Goal: Task Accomplishment & Management: Manage account settings

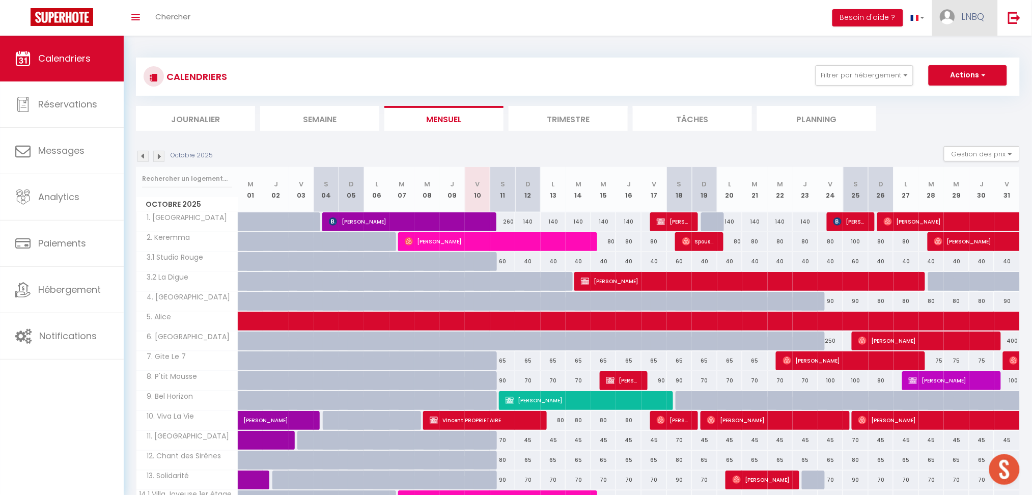
click at [975, 19] on span "LNBQ" at bounding box center [973, 16] width 23 height 13
click at [942, 51] on link "Paramètres" at bounding box center [956, 50] width 75 height 17
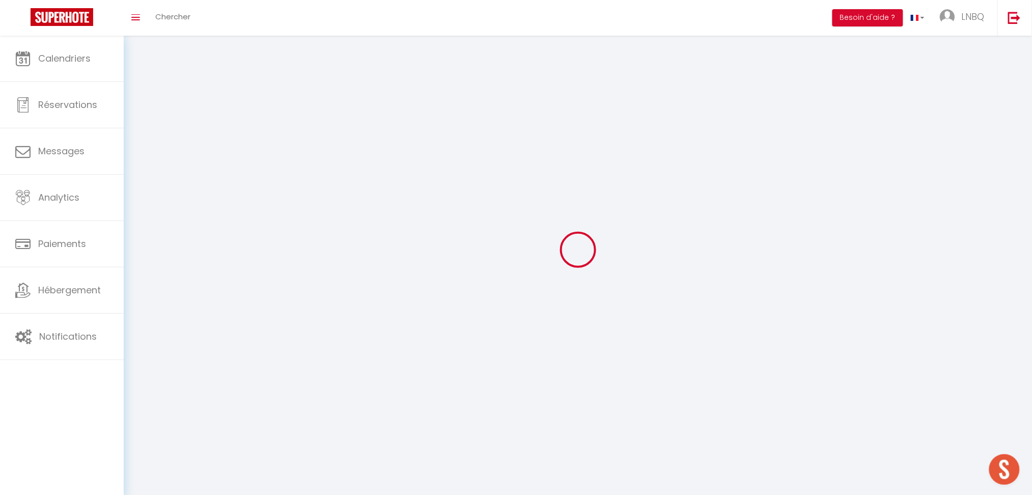
type input "LNBQ"
type input "BECU"
type input "0676621940"
type input "9 Rue de la Pêche, 80460 Ault, France"
type input "80460"
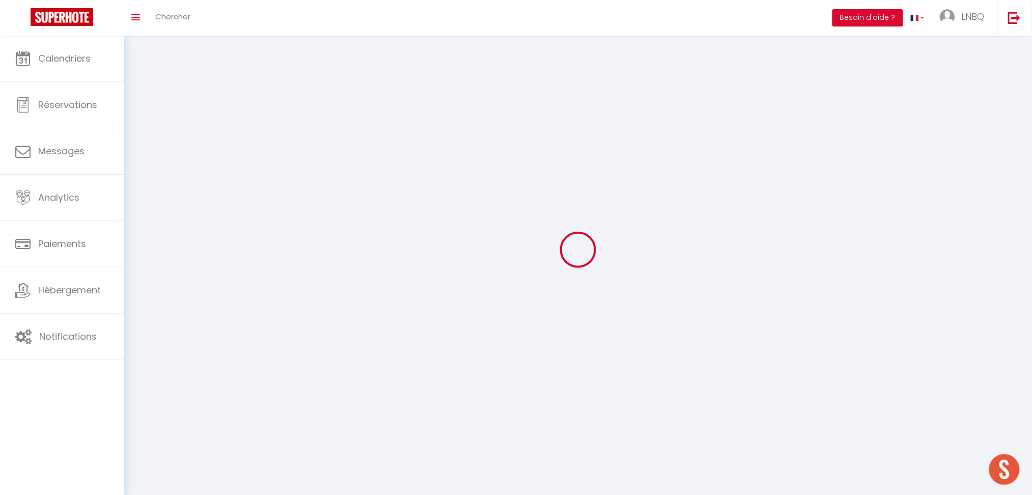
type input "Ault"
type input "WnXumM7PIP3rFnHO3oasI6WZC"
type input "egqfRtEzYTrQ7gsZGqU4rouuR"
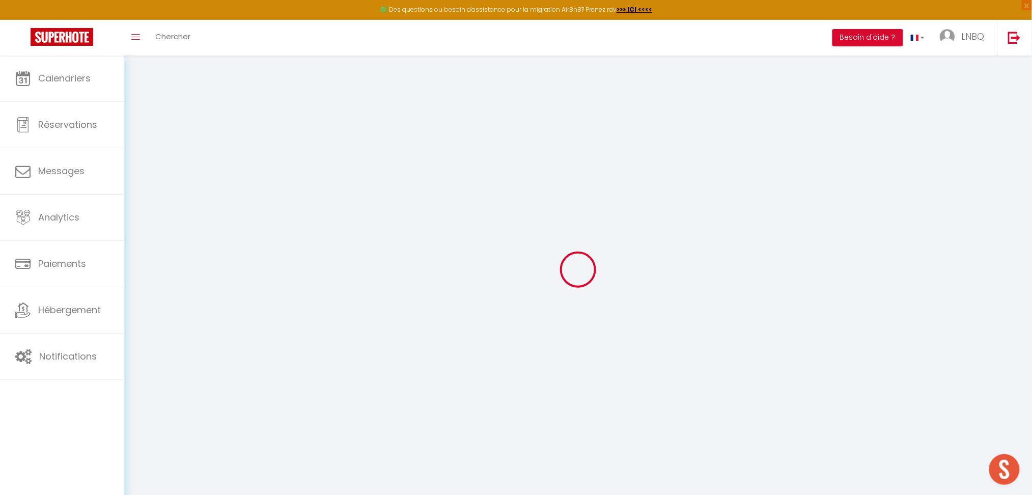
type input "WnXumM7PIP3rFnHO3oasI6WZC"
type input "egqfRtEzYTrQ7gsZGqU4rouuR"
type input "https://app.superhote.com/#/get-available-rentals/egqfRtEzYTrQ7gsZGqU4rouuR"
select select "fr"
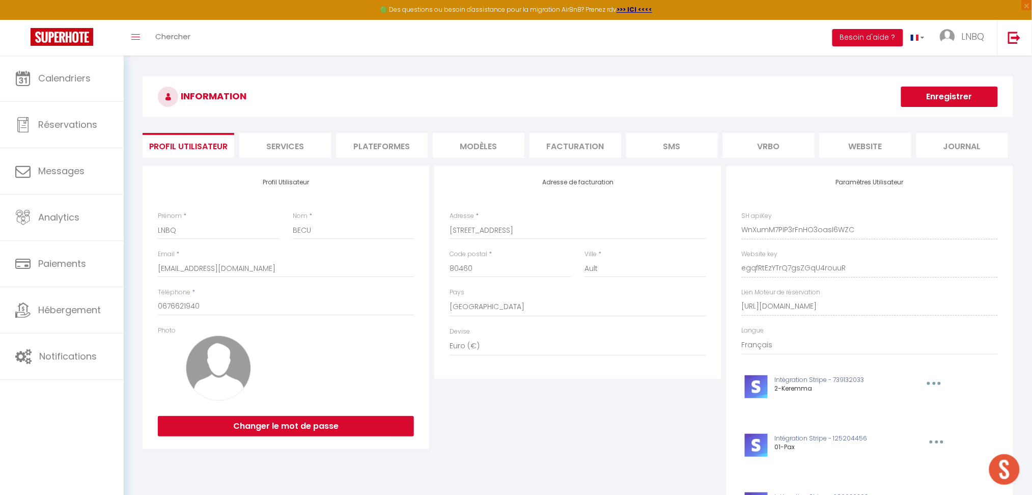
click at [649, 104] on h3 "INFORMATION" at bounding box center [578, 96] width 870 height 41
click at [375, 147] on li "Plateformes" at bounding box center [382, 145] width 92 height 25
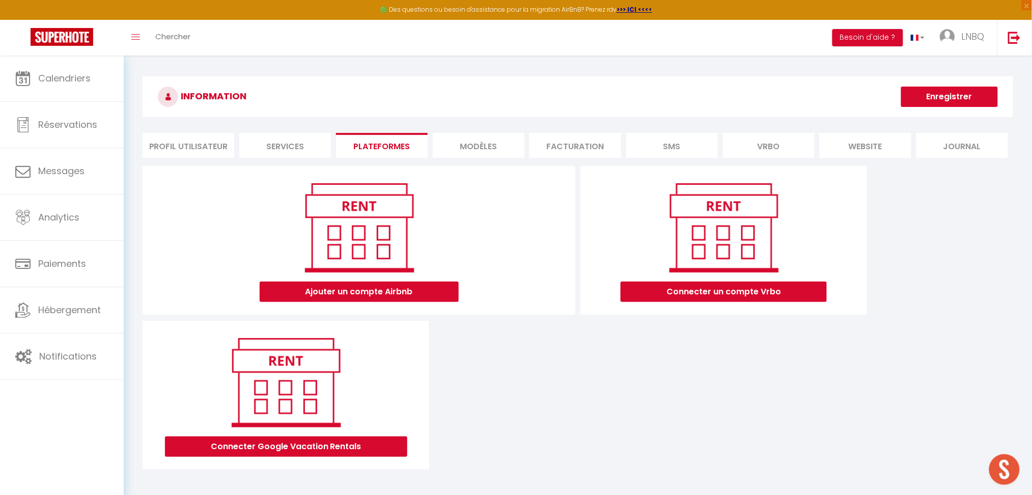
click at [288, 151] on li "Services" at bounding box center [285, 145] width 92 height 25
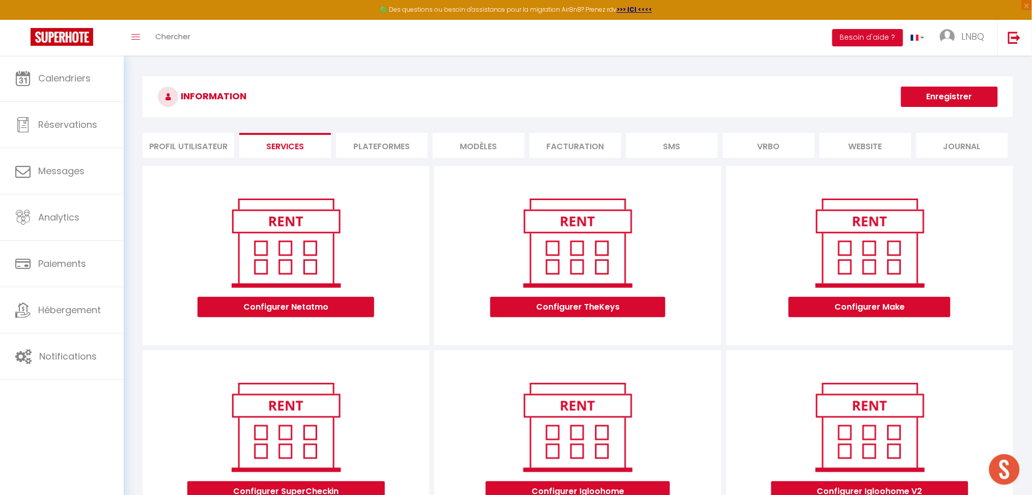
click at [188, 146] on li "Profil Utilisateur" at bounding box center [189, 145] width 92 height 25
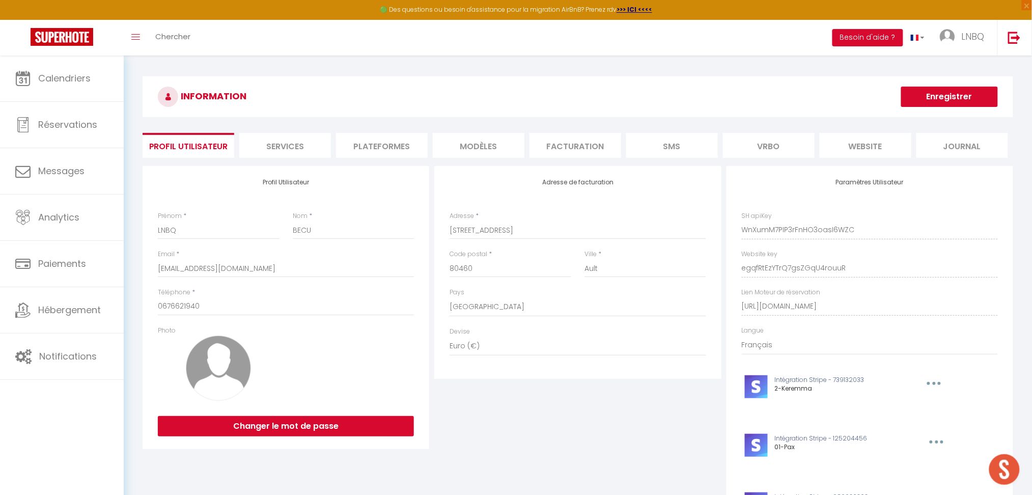
click at [948, 148] on li "Journal" at bounding box center [962, 145] width 92 height 25
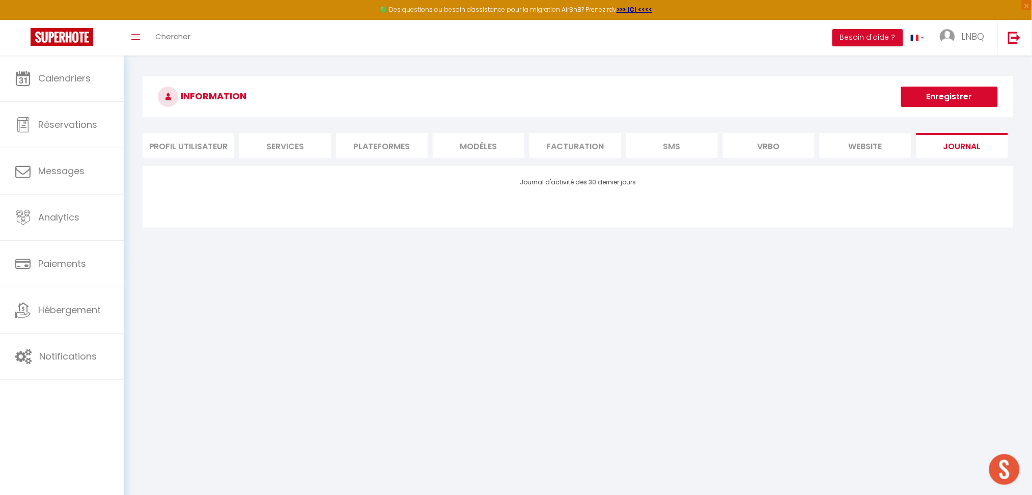
click at [888, 146] on li "website" at bounding box center [866, 145] width 92 height 25
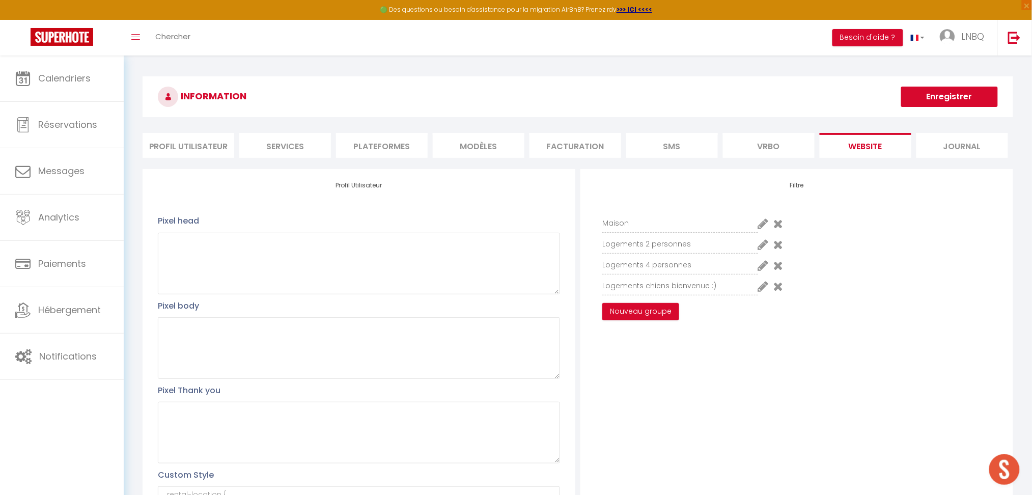
click at [779, 147] on li "Vrbo" at bounding box center [769, 145] width 92 height 25
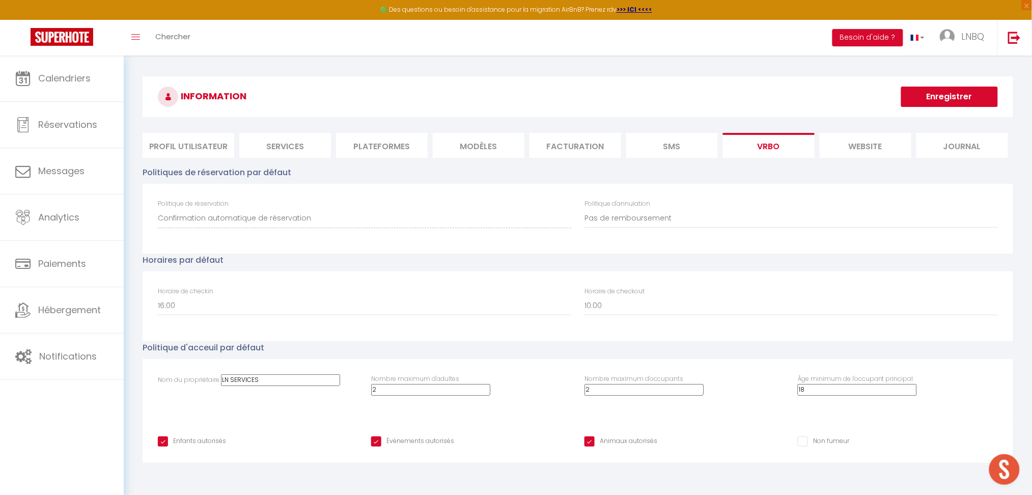
click at [671, 151] on li "SMS" at bounding box center [672, 145] width 92 height 25
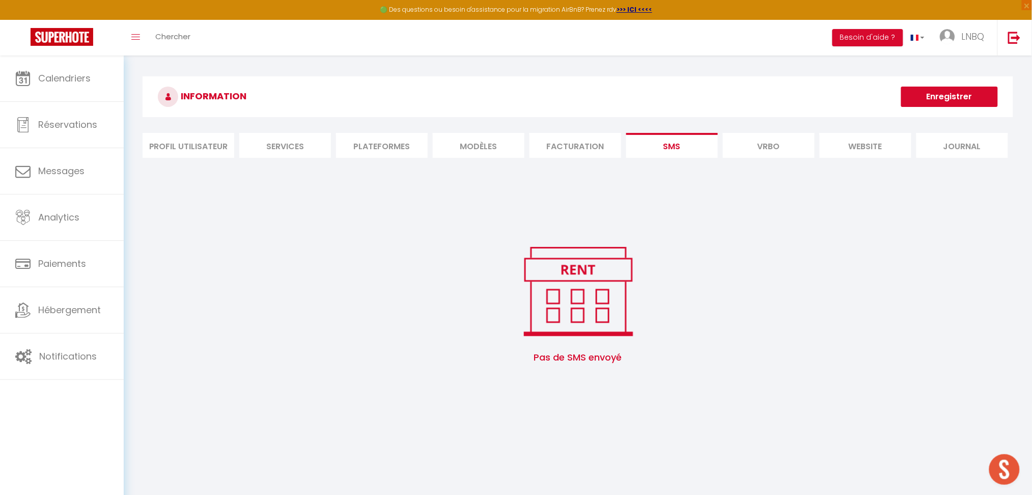
click at [581, 150] on li "Facturation" at bounding box center [575, 145] width 92 height 25
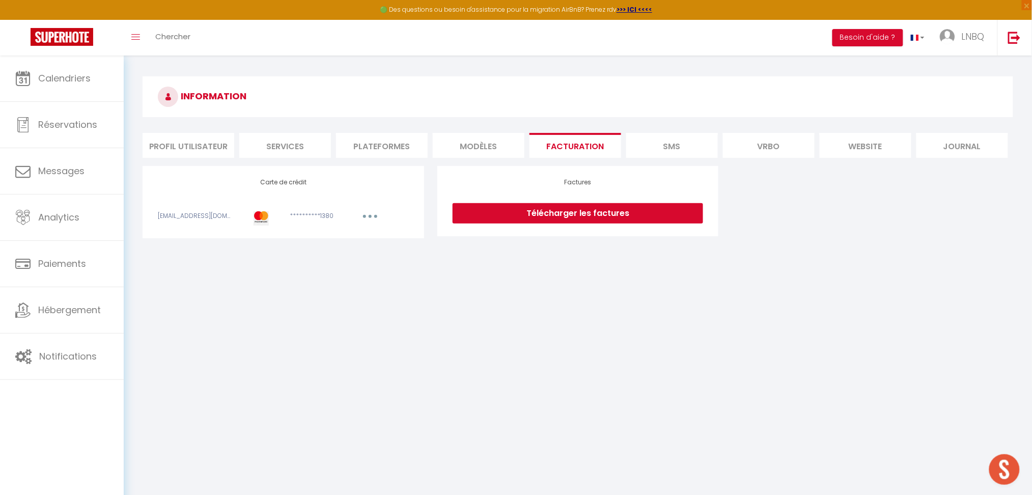
click at [481, 147] on li "MODÈLES" at bounding box center [479, 145] width 92 height 25
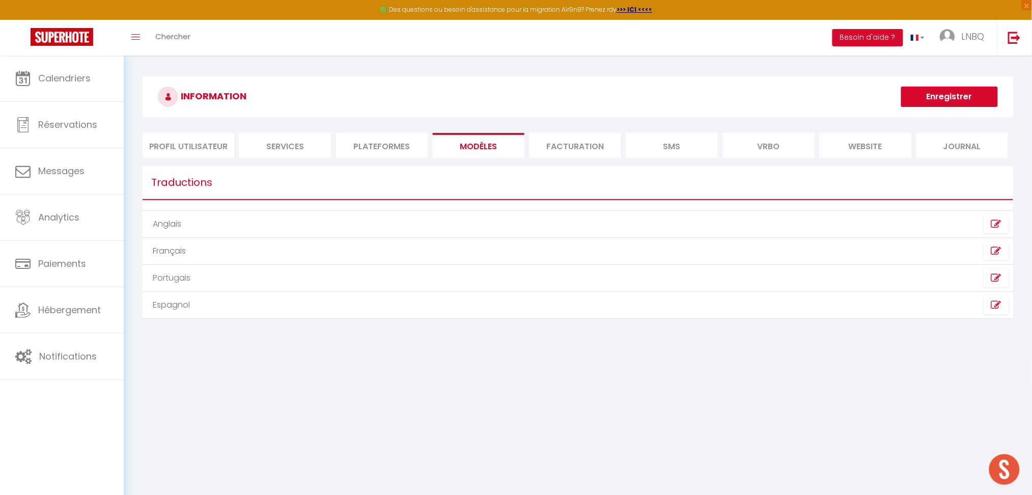
click at [380, 148] on li "Plateformes" at bounding box center [382, 145] width 92 height 25
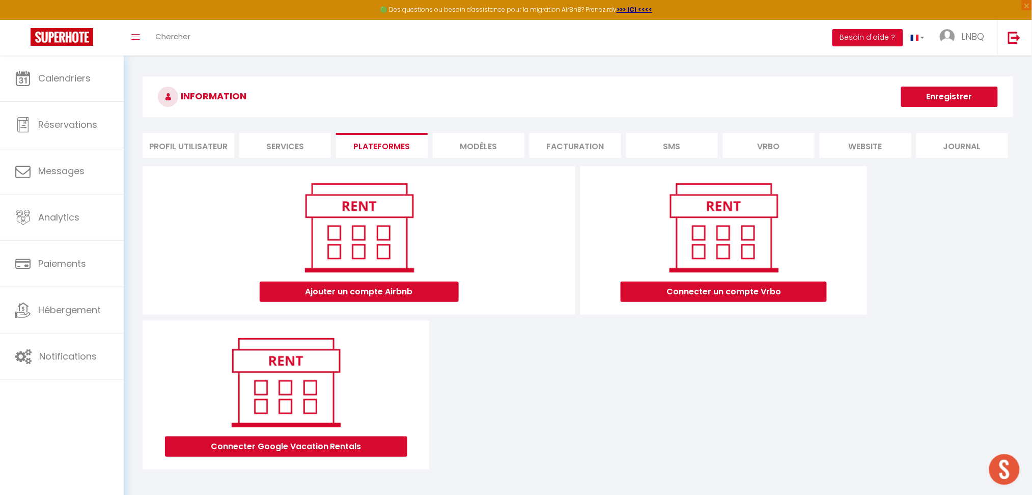
click at [301, 142] on li "Services" at bounding box center [285, 145] width 92 height 25
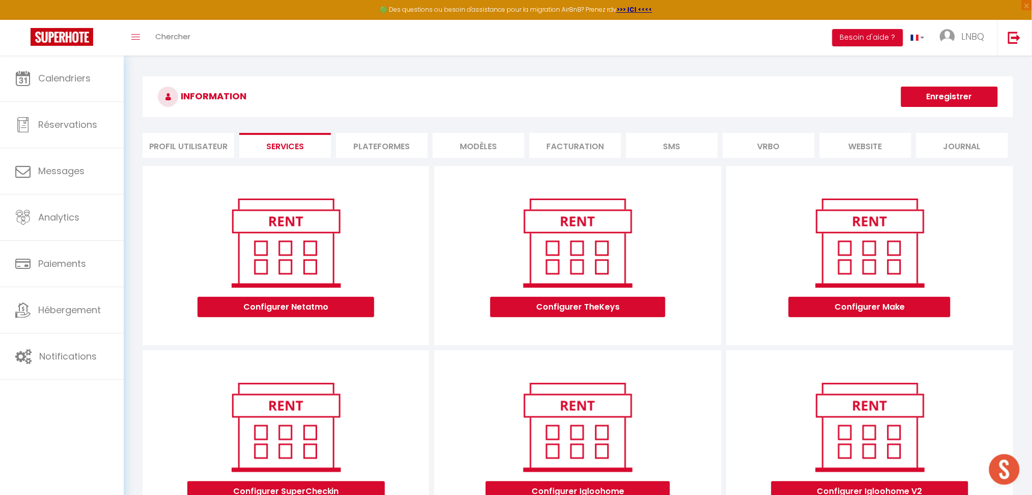
click at [384, 142] on li "Plateformes" at bounding box center [382, 145] width 92 height 25
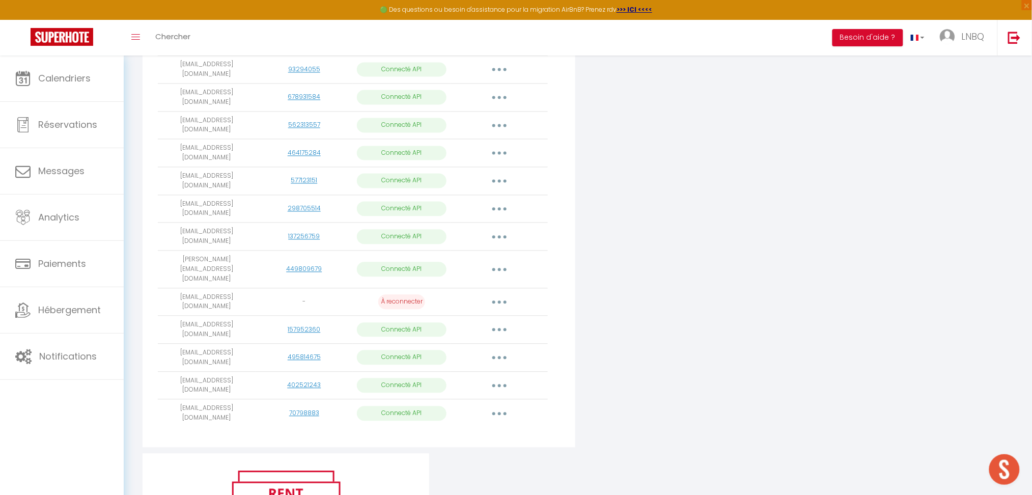
scroll to position [679, 0]
click at [498, 384] on icon "button" at bounding box center [499, 385] width 3 height 3
click at [493, 400] on link "Importer les appartements" at bounding box center [454, 408] width 113 height 17
select select "77306"
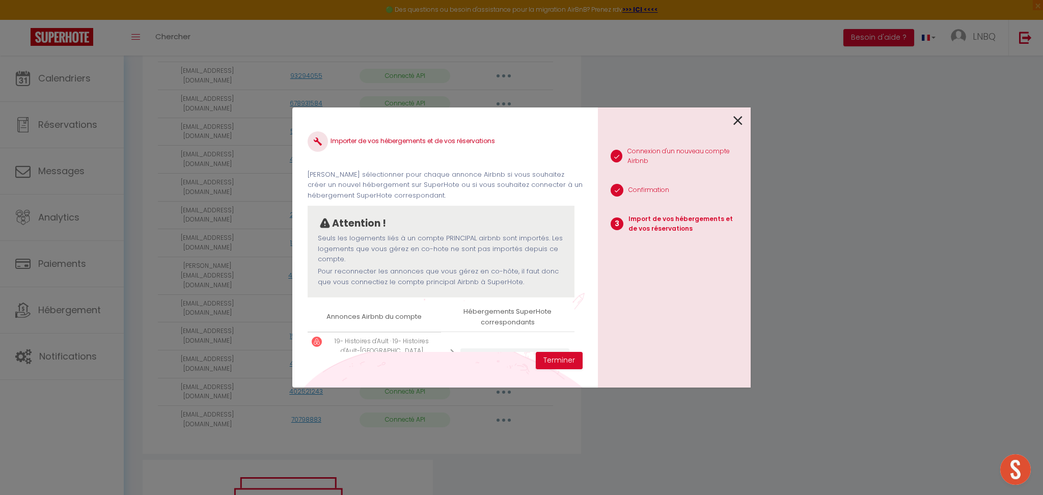
scroll to position [49, 0]
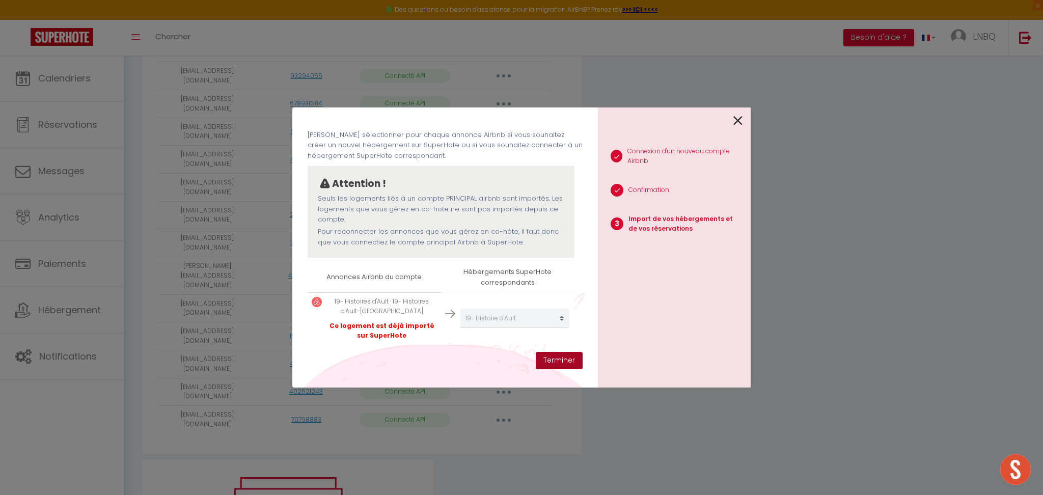
click at [556, 361] on button "Terminer" at bounding box center [559, 360] width 47 height 17
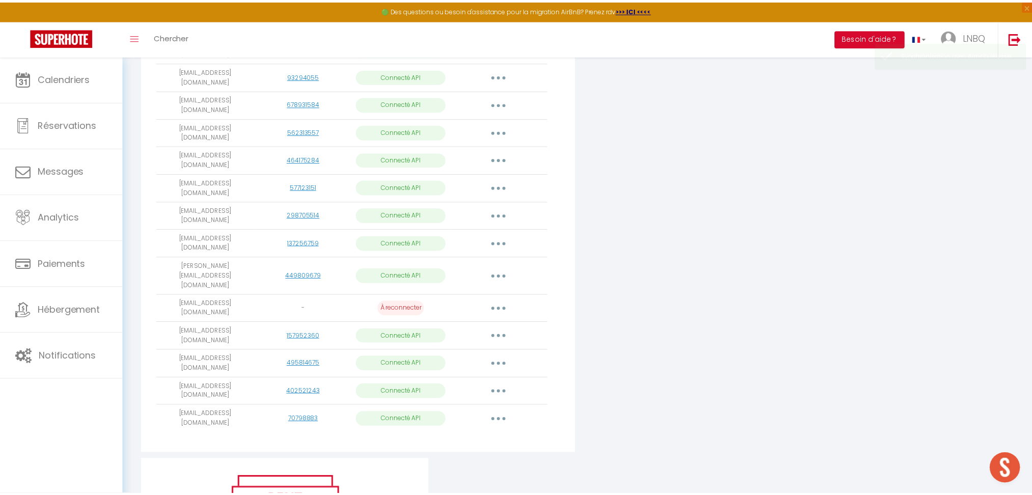
scroll to position [679, 0]
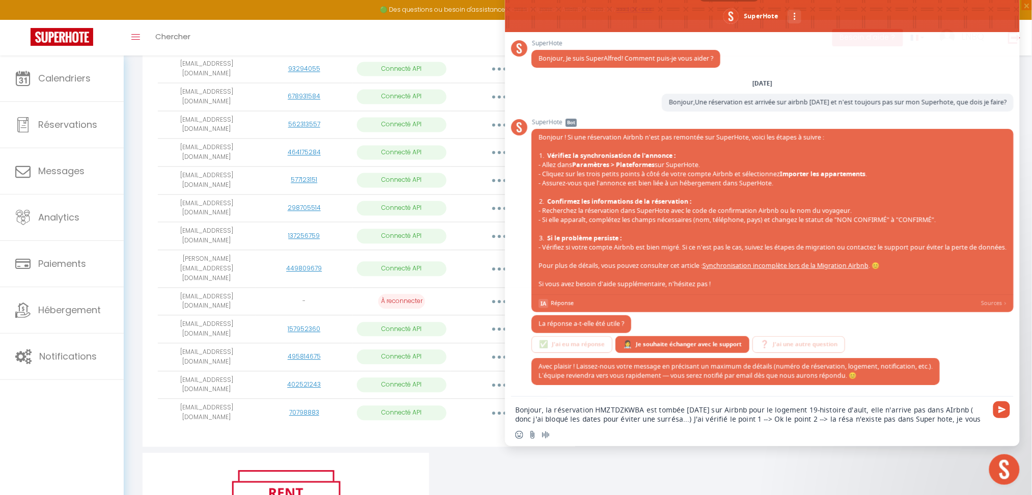
type textarea "Bonjour, la réservation HMZTDZKWBA est tombée [DATE] sur Airbnb pour le logemen…"
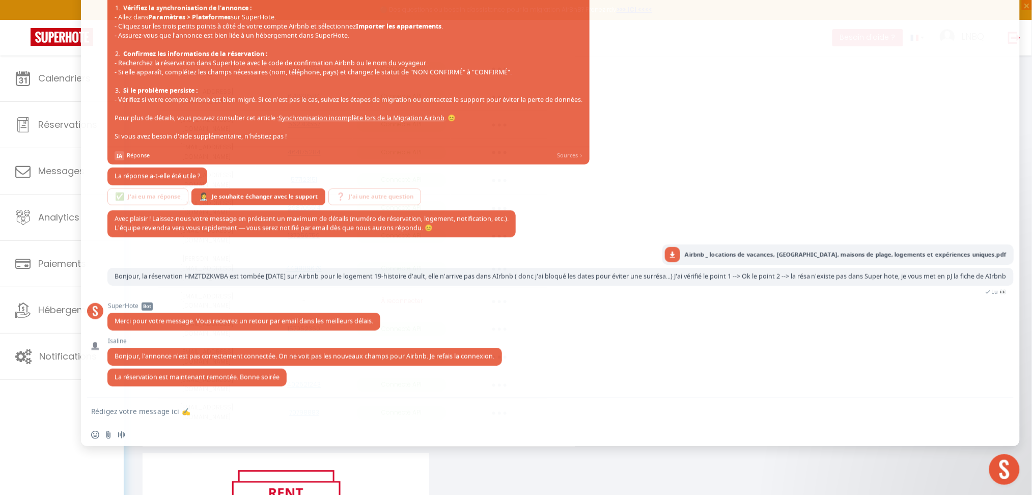
type textarea "merci bcp"
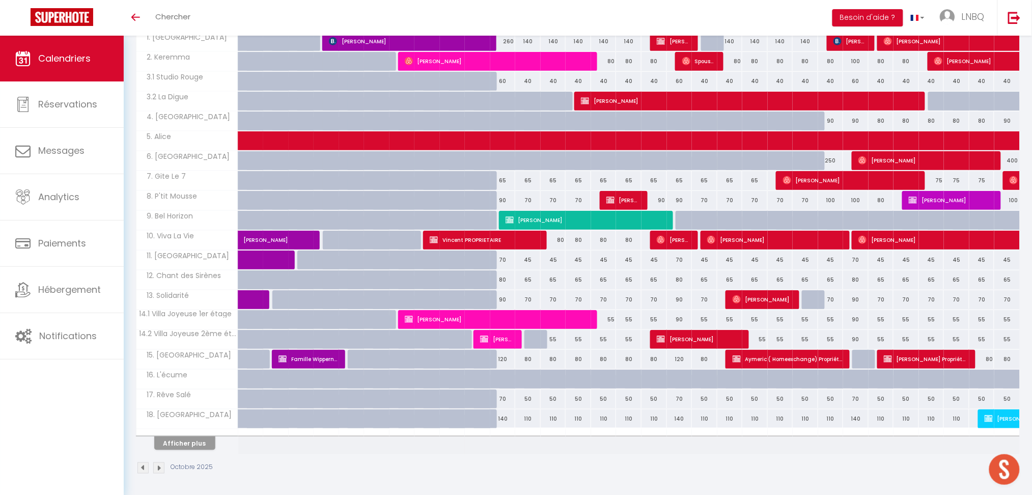
scroll to position [182, 0]
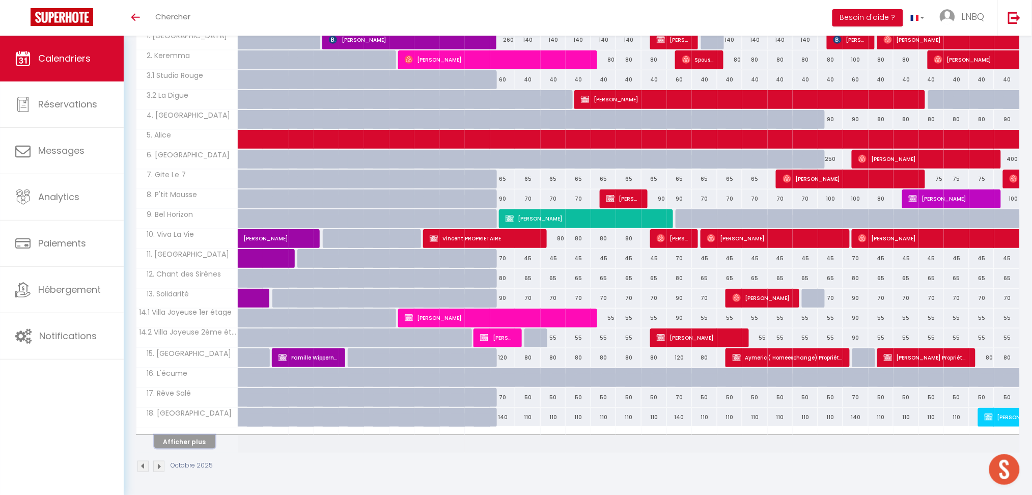
click at [195, 438] on button "Afficher plus" at bounding box center [184, 442] width 61 height 14
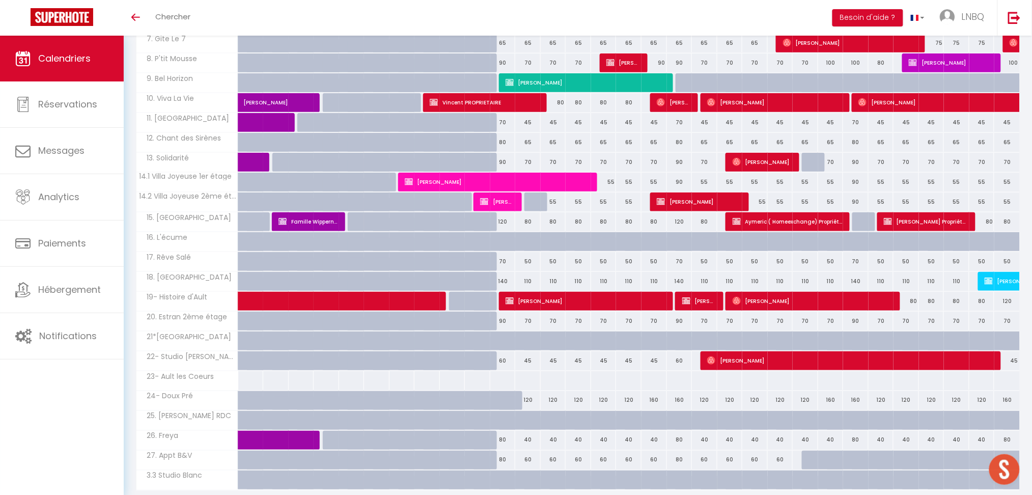
scroll to position [361, 0]
click at [911, 304] on div "80" at bounding box center [905, 301] width 25 height 19
type input "80"
type input "Lun 27 Octobre 2025"
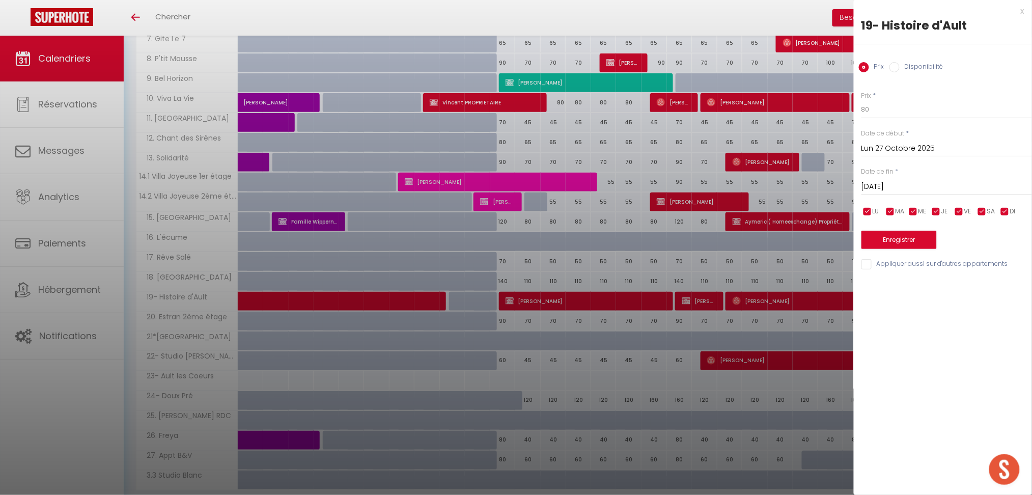
click at [905, 184] on input "[DATE]" at bounding box center [946, 186] width 171 height 13
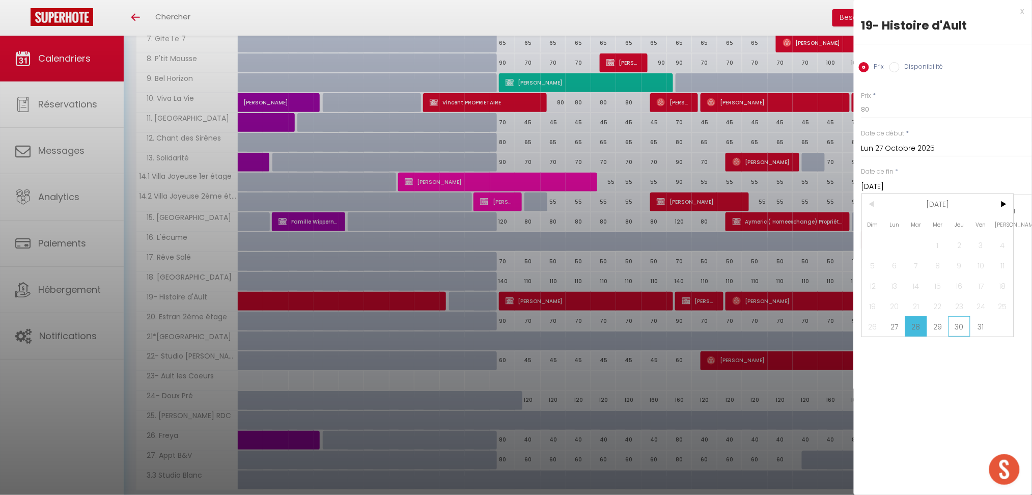
click at [962, 325] on span "30" at bounding box center [959, 326] width 22 height 20
type input "Jeu 30 Octobre 2025"
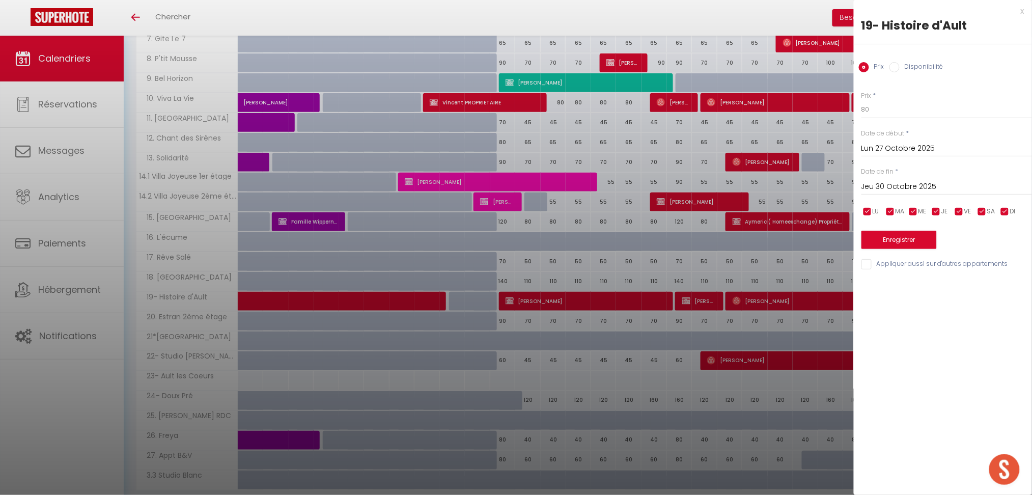
click at [895, 63] on input "Disponibilité" at bounding box center [894, 67] width 10 height 10
radio input "true"
radio input "false"
click at [889, 109] on select "Disponible Indisponible" at bounding box center [946, 109] width 171 height 19
select select "0"
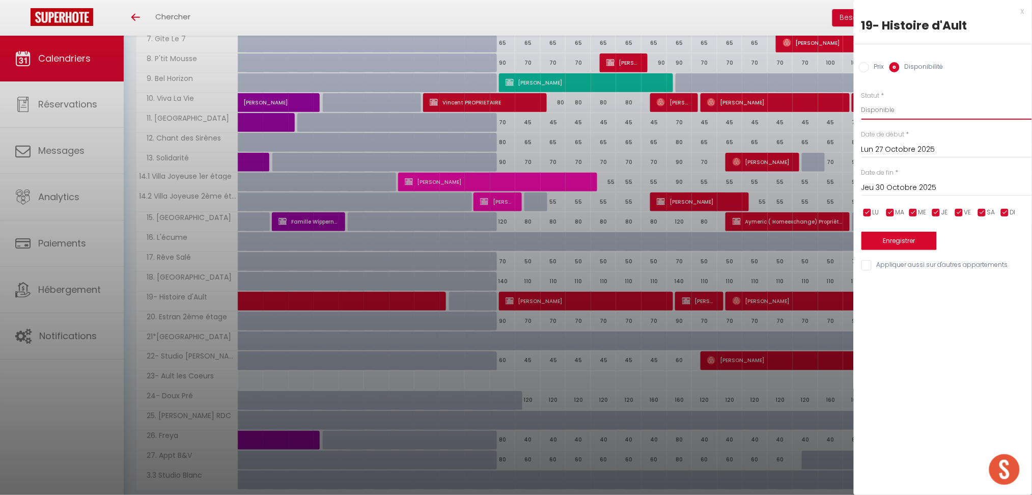
click at [861, 100] on select "Disponible Indisponible" at bounding box center [946, 109] width 171 height 19
click at [920, 240] on button "Enregistrer" at bounding box center [898, 241] width 75 height 18
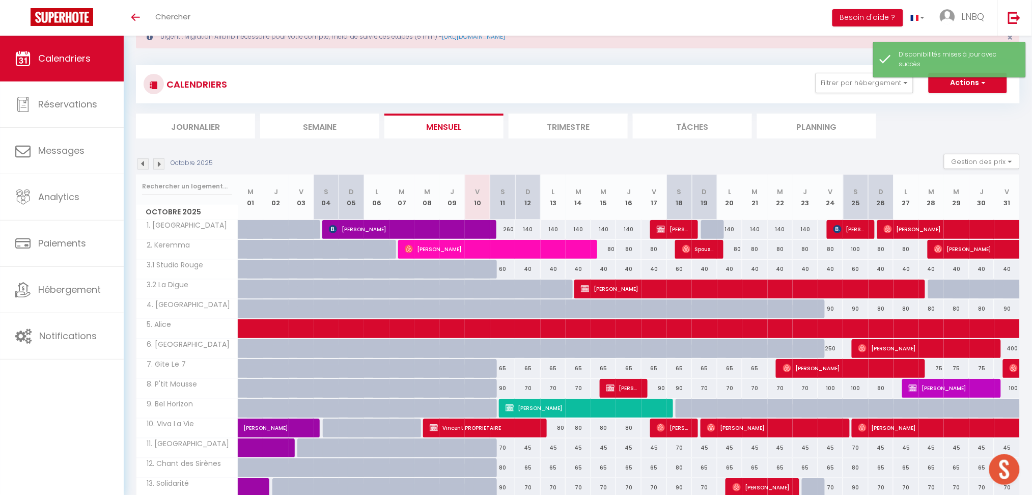
scroll to position [225, 0]
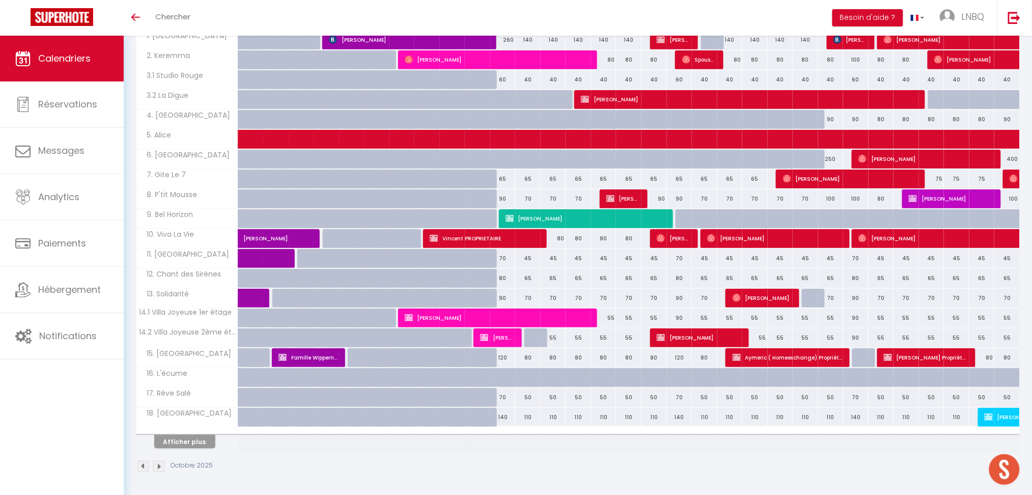
click at [1002, 465] on span "Ouvrir le chat" at bounding box center [1004, 469] width 31 height 31
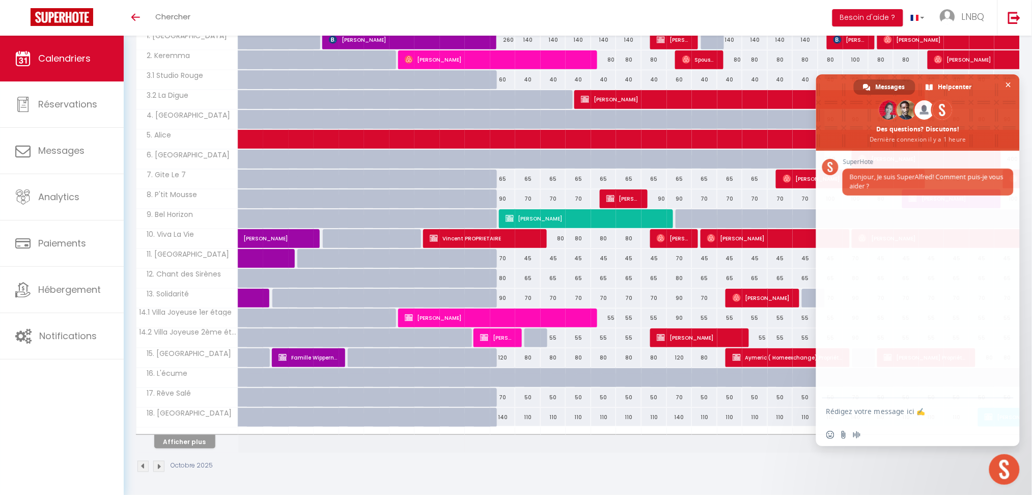
click at [901, 412] on textarea "Rédigez votre message ici ✍️" at bounding box center [906, 411] width 161 height 9
click at [828, 400] on textarea "Une réservation est arrivée sur airbnb [DATE] et n'est toujours pas sur mon Sup…" at bounding box center [906, 409] width 161 height 27
type textarea "Bonjour,Une réservation est arrivée sur airbnb [DATE] et n'est toujours pas sur…"
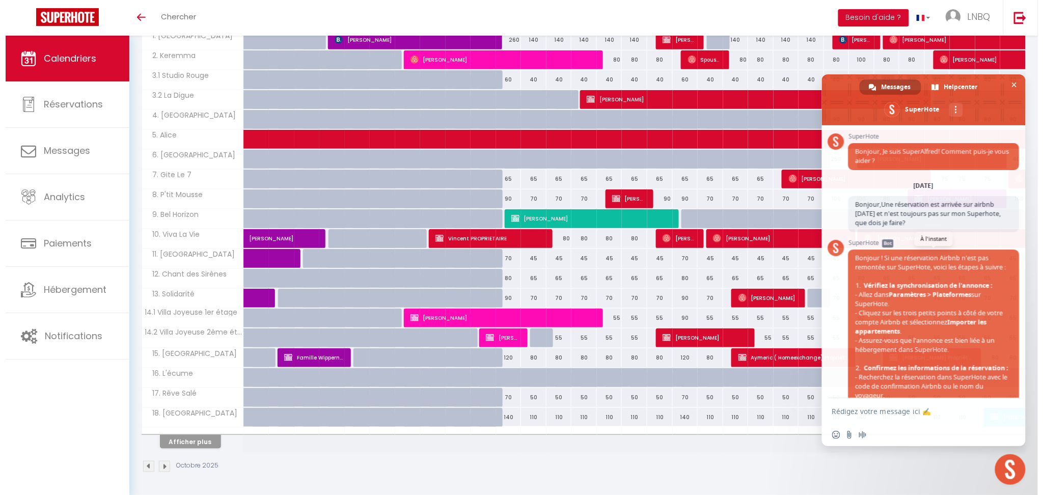
scroll to position [68, 0]
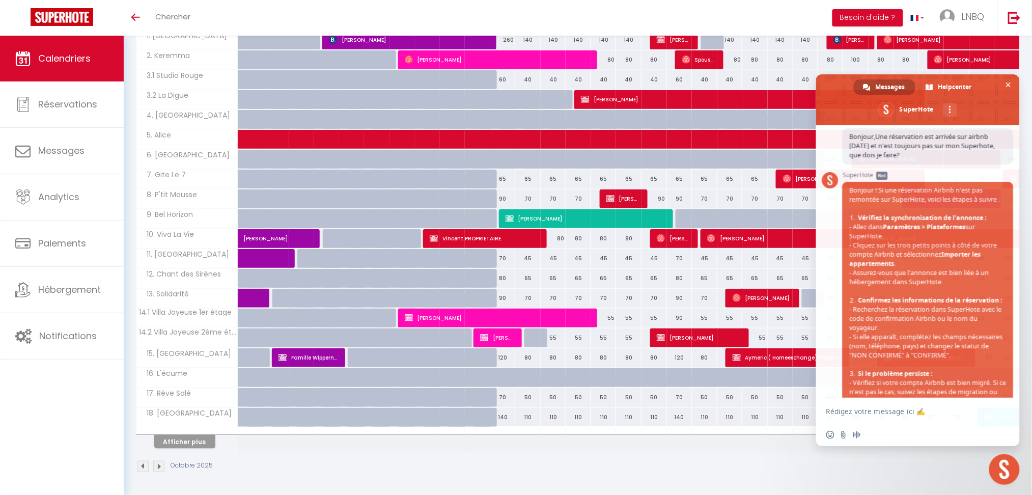
click at [217, 21] on div "Toggle menubar Chercher BUTTON Besoin d'aide ? LNBQ Paramètres Équipe" at bounding box center [549, 18] width 950 height 36
click at [178, 15] on span "Chercher" at bounding box center [172, 16] width 35 height 11
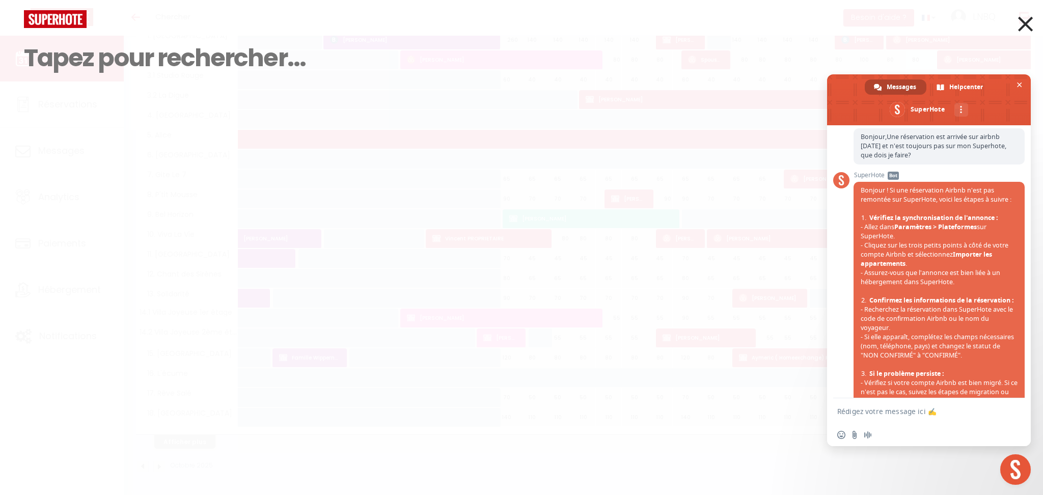
paste input "HMZTDZKWBA"
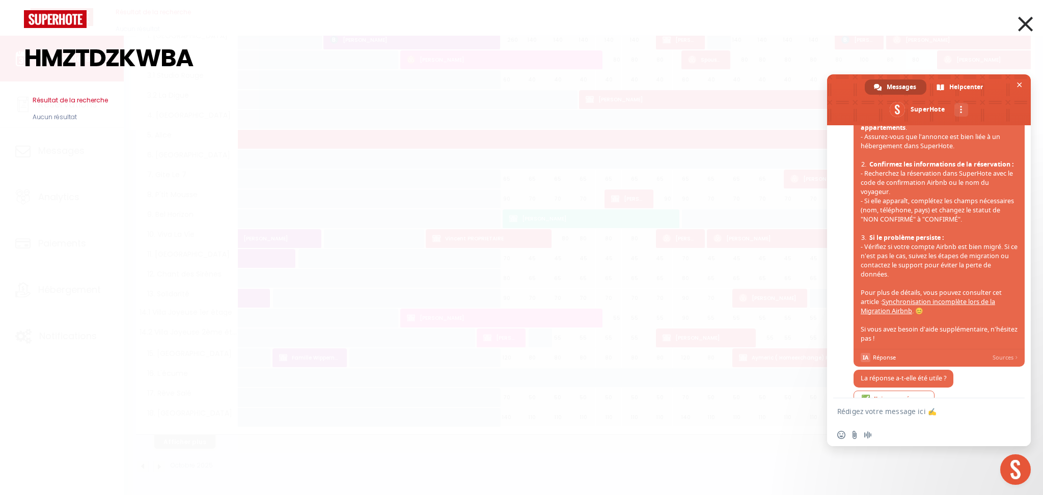
scroll to position [273, 0]
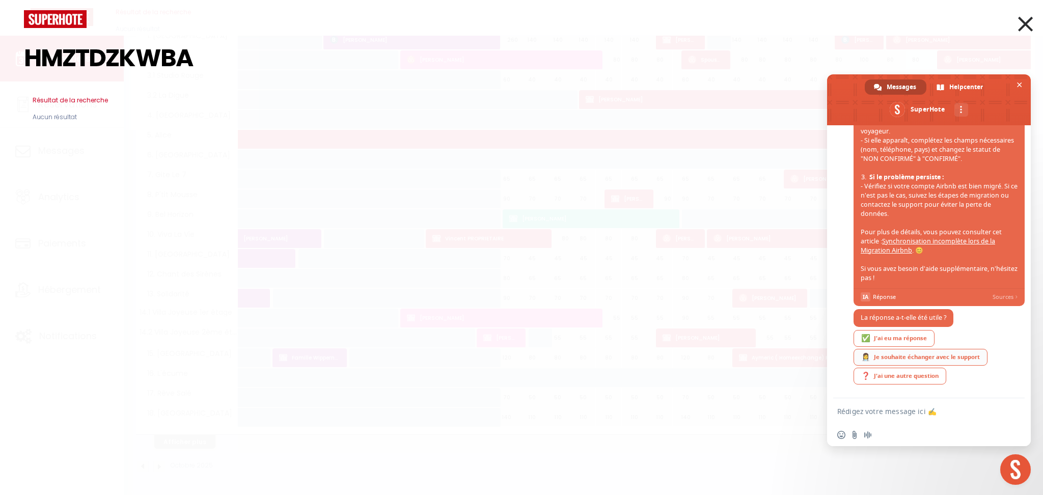
type input "HMZTDZKWBA"
click at [921, 359] on div "👩‍⚕️ Je souhaite échanger avec le support" at bounding box center [920, 357] width 134 height 17
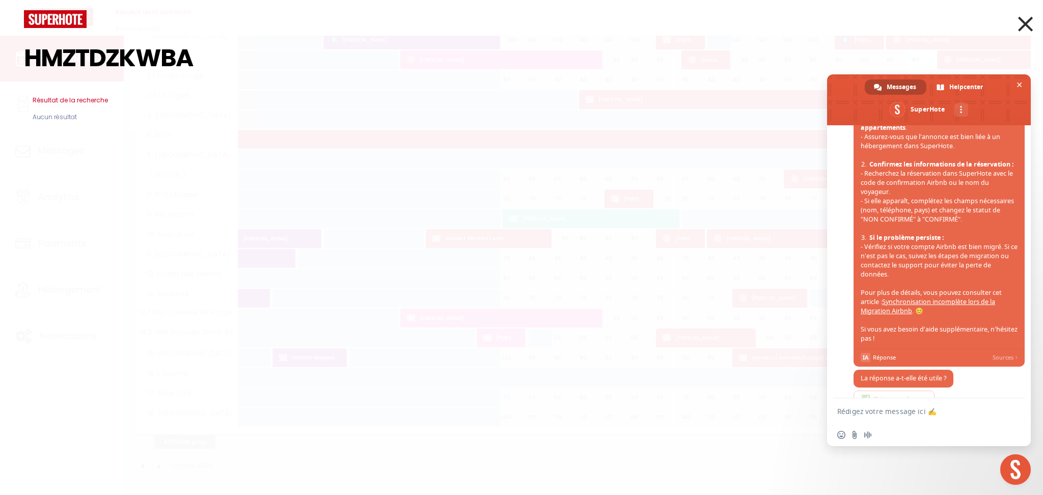
scroll to position [340, 0]
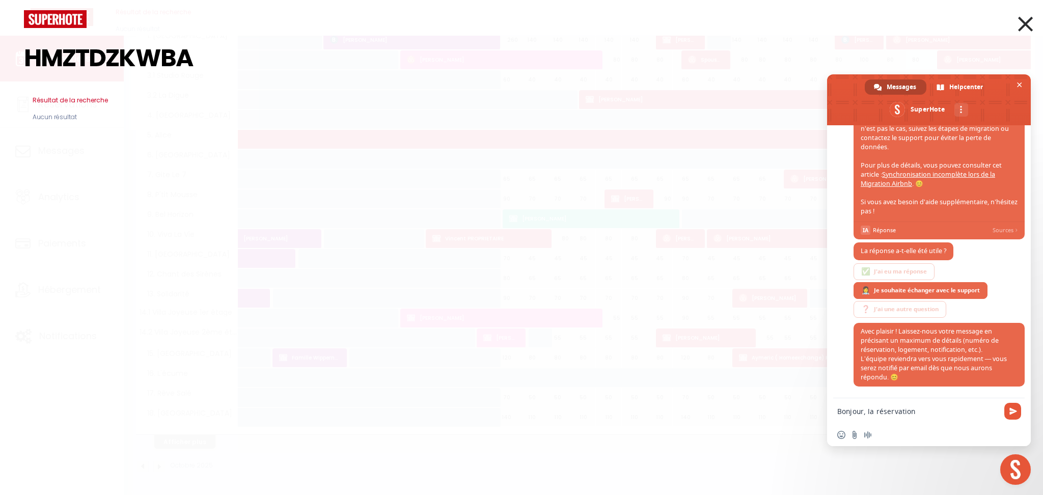
paste textarea "HMZTDZKWBA"
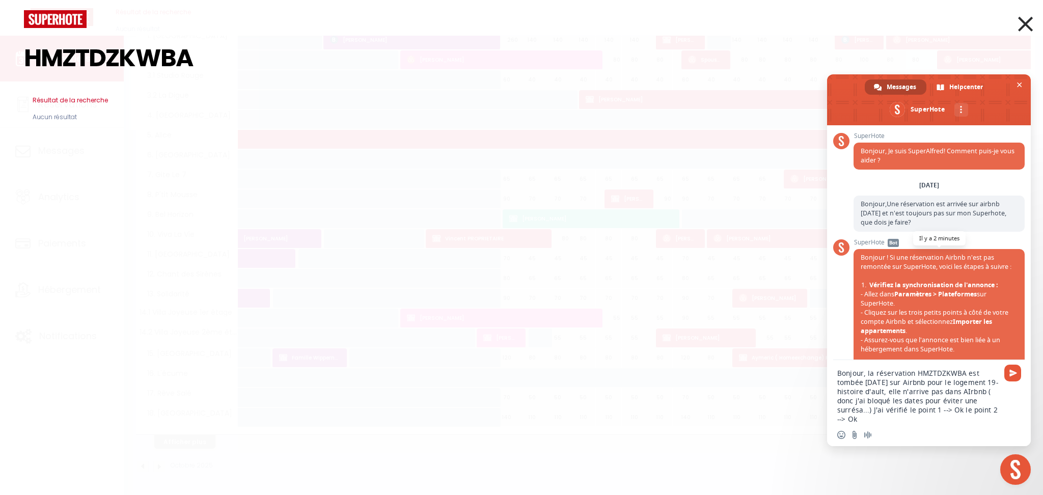
scroll to position [68, 0]
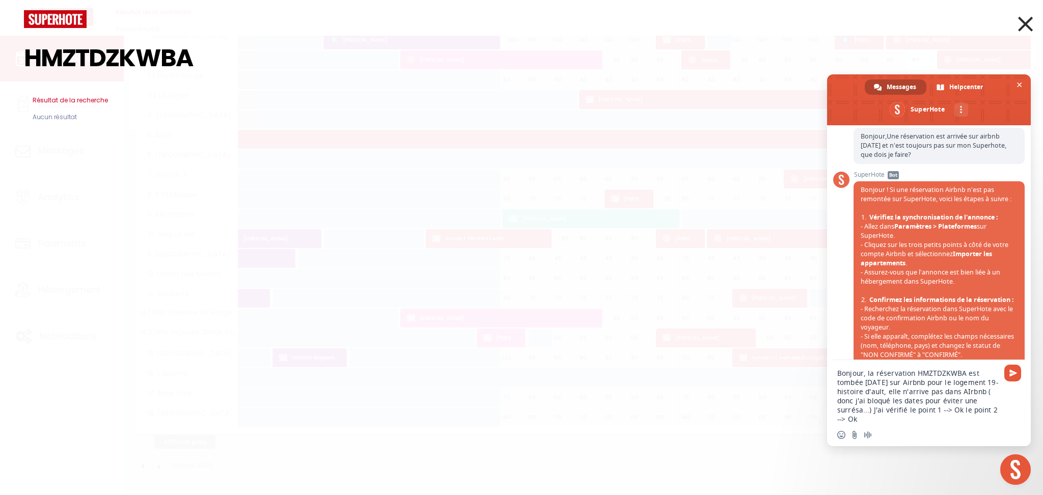
click at [863, 422] on textarea "Bonjour, la réservation HMZTDZKWBA est tombée [DATE] sur Airbnb pour le logemen…" at bounding box center [917, 396] width 161 height 55
click at [858, 418] on textarea "Bonjour, la réservation HMZTDZKWBA est tombée [DATE] sur Airbnb pour le logemen…" at bounding box center [917, 391] width 161 height 64
click at [894, 419] on textarea "Bonjour, la réservation HMZTDZKWBA est tombée [DATE] sur Airbnb pour le logemen…" at bounding box center [917, 391] width 161 height 64
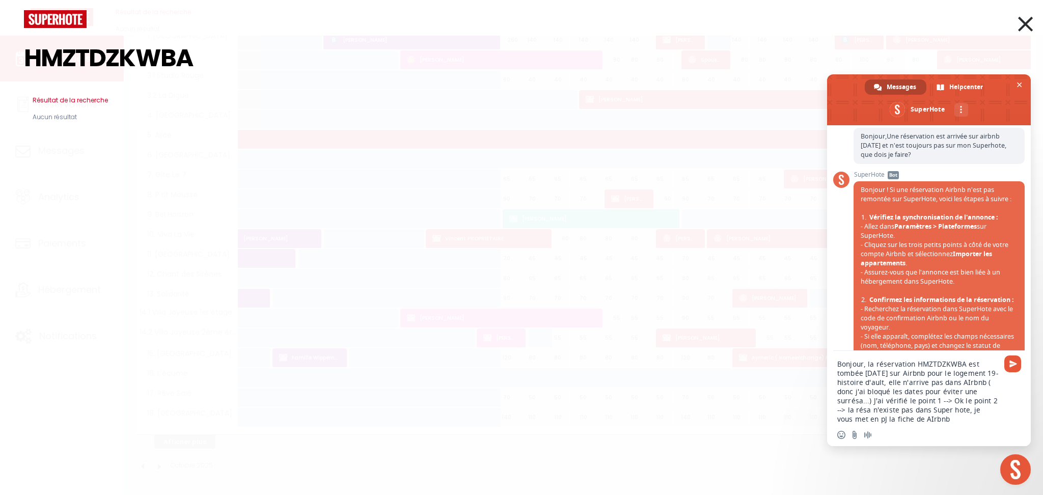
type textarea "Bonjour, la réservation HMZTDZKWBA est tombée [DATE] sur Airbnb pour le logemen…"
drag, startPoint x: 971, startPoint y: 384, endPoint x: 855, endPoint y: 434, distance: 126.5
click at [855, 434] on input "Joindre un fichier 📎" at bounding box center [854, 435] width 8 height 8
type input "C:\fakepath\Airbnb _ locations de vacances, [GEOGRAPHIC_DATA], maisons de plage…"
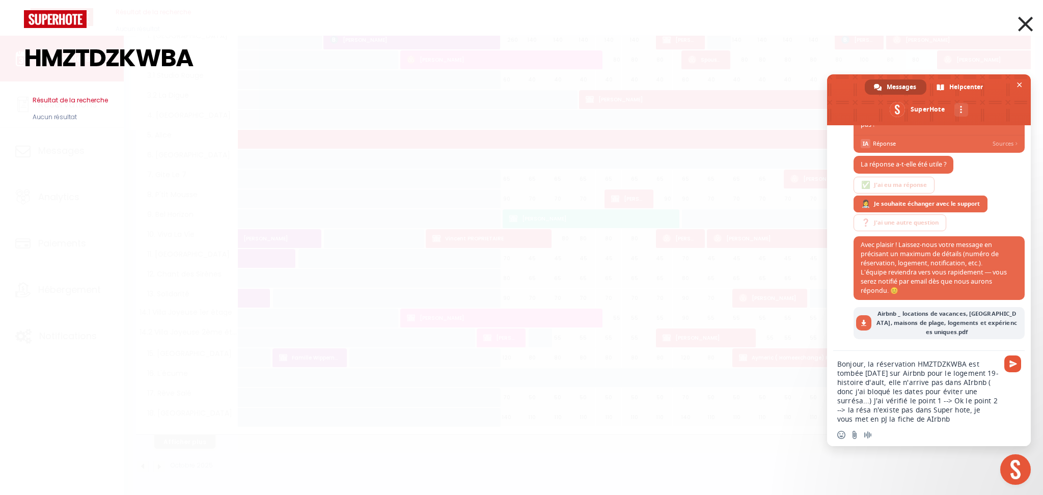
scroll to position [434, 0]
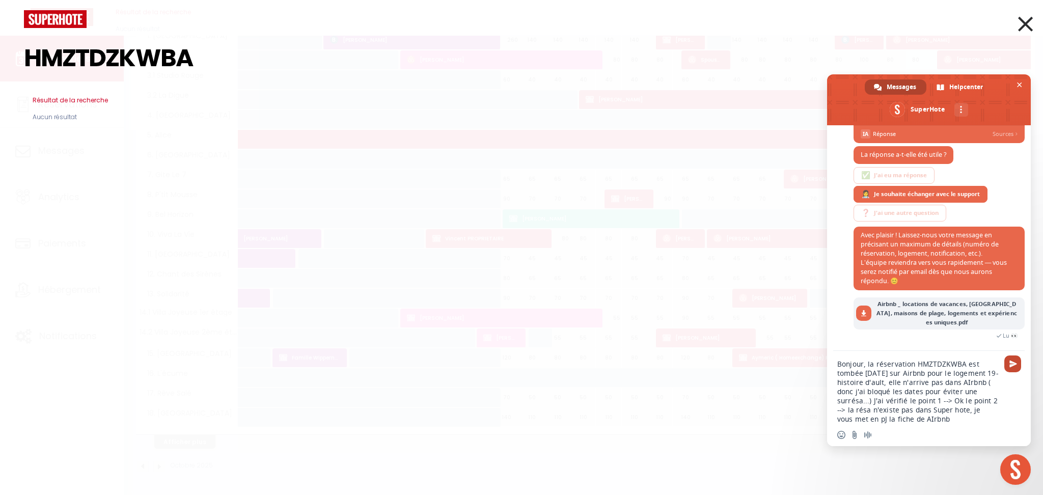
click at [1012, 368] on span "Envoyer 🚀" at bounding box center [1013, 364] width 8 height 8
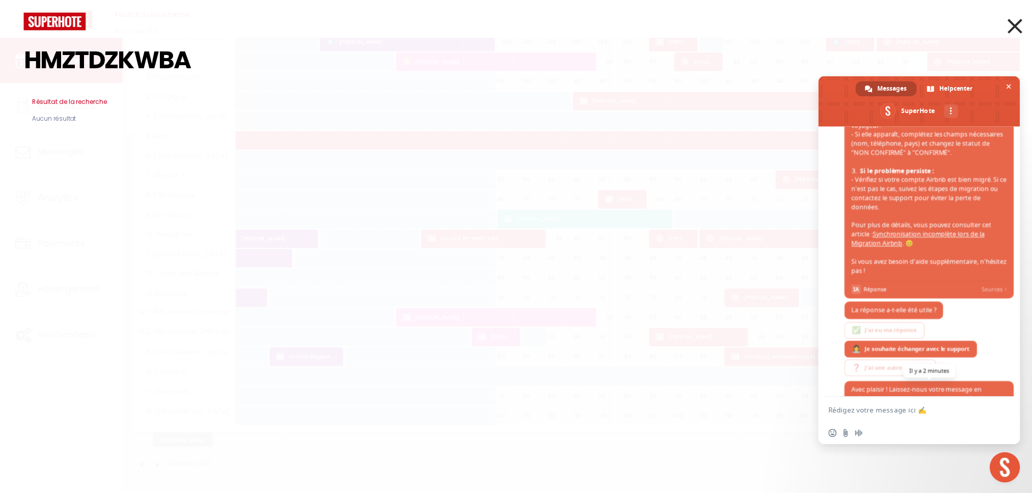
scroll to position [509, 0]
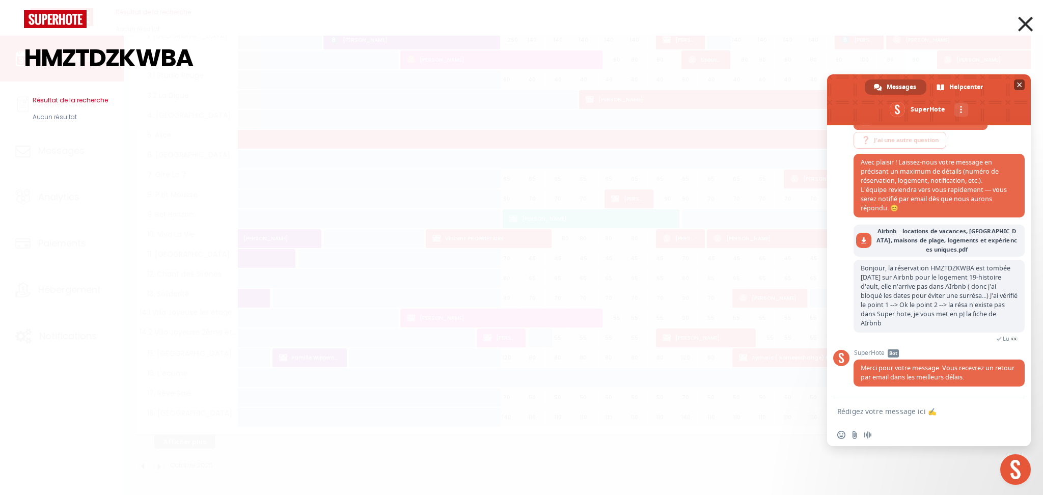
click at [1019, 86] on span "Fermer le chat" at bounding box center [1019, 84] width 5 height 5
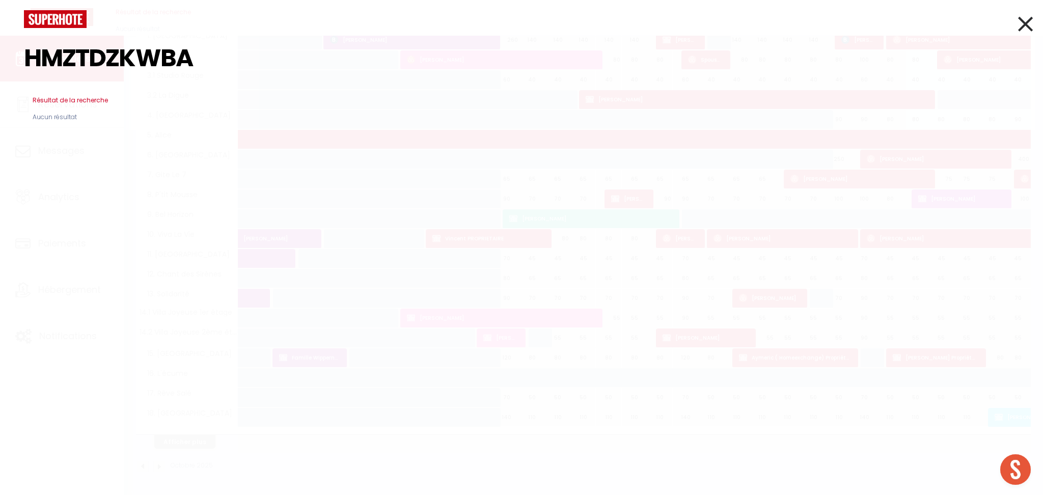
click at [264, 67] on input "HMZTDZKWBA" at bounding box center [521, 58] width 995 height 60
click at [1019, 21] on icon at bounding box center [1025, 23] width 15 height 25
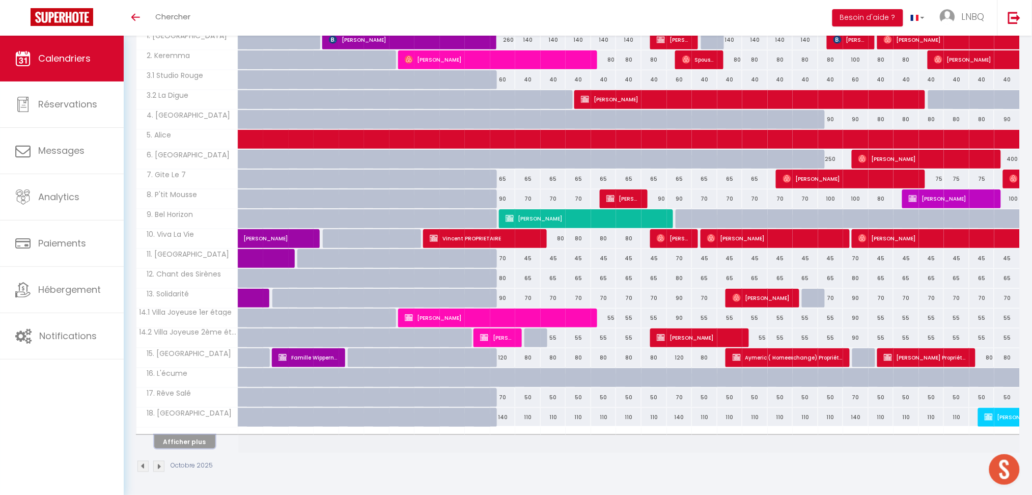
drag, startPoint x: 170, startPoint y: 436, endPoint x: 312, endPoint y: 409, distance: 144.1
click at [170, 436] on button "Afficher plus" at bounding box center [184, 442] width 61 height 14
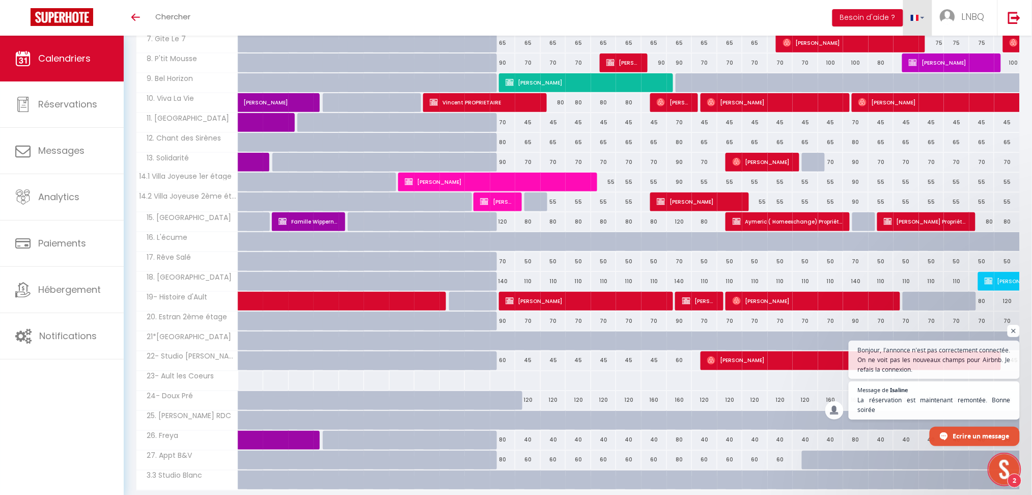
scroll to position [0, 0]
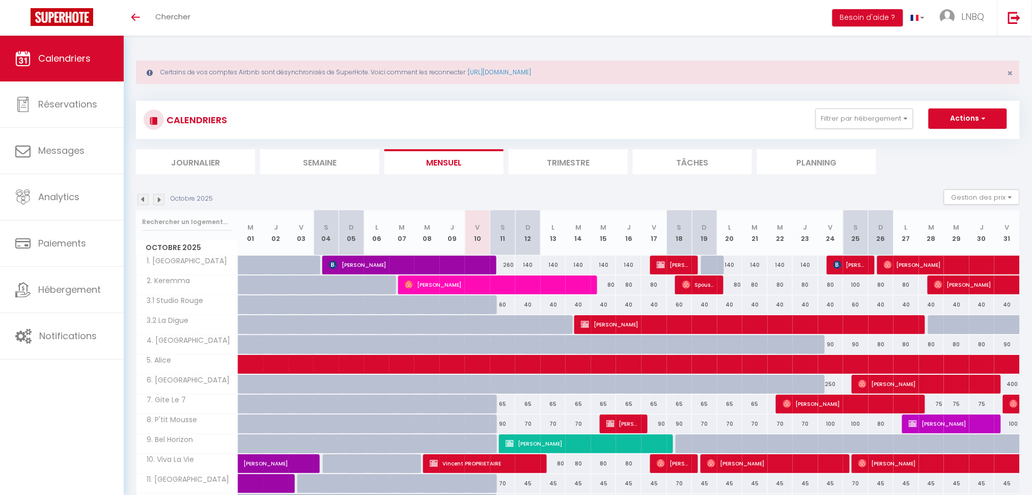
scroll to position [225, 0]
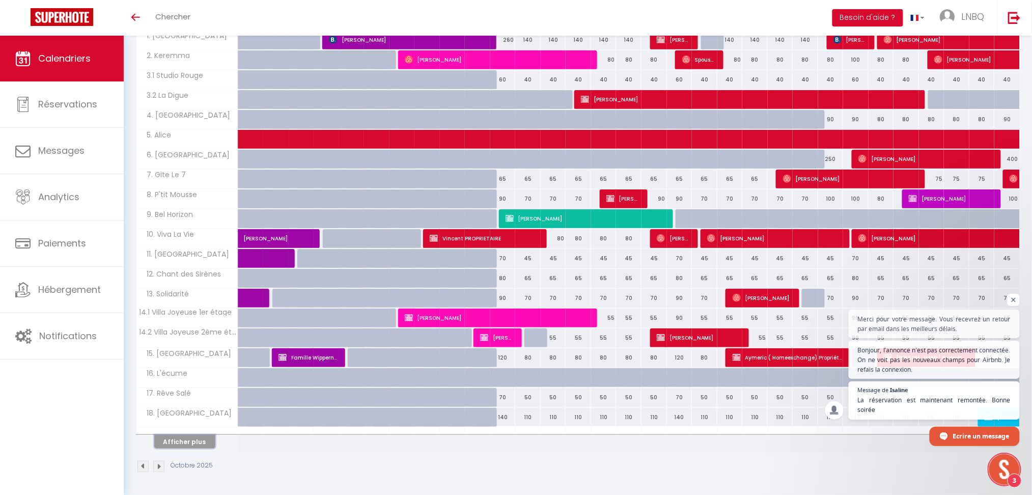
click at [181, 442] on button "Afficher plus" at bounding box center [184, 442] width 61 height 14
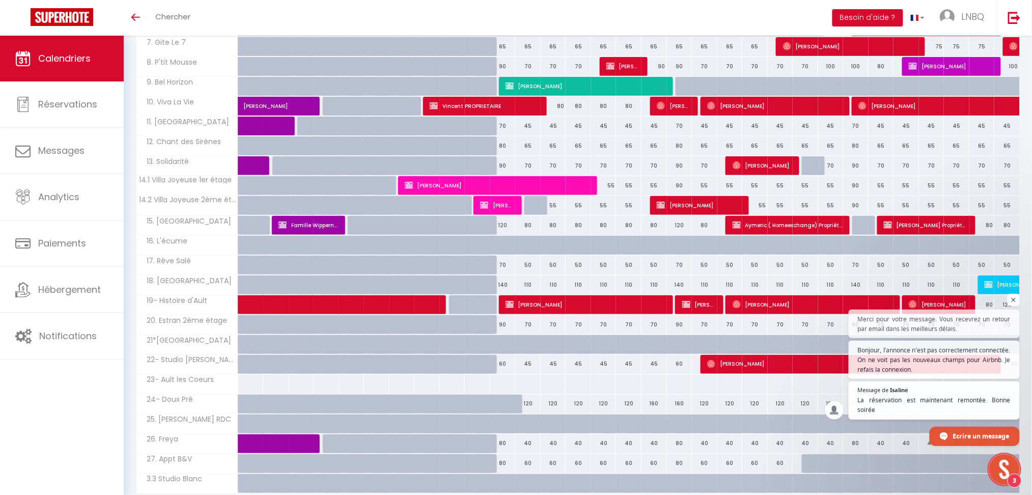
scroll to position [361, 0]
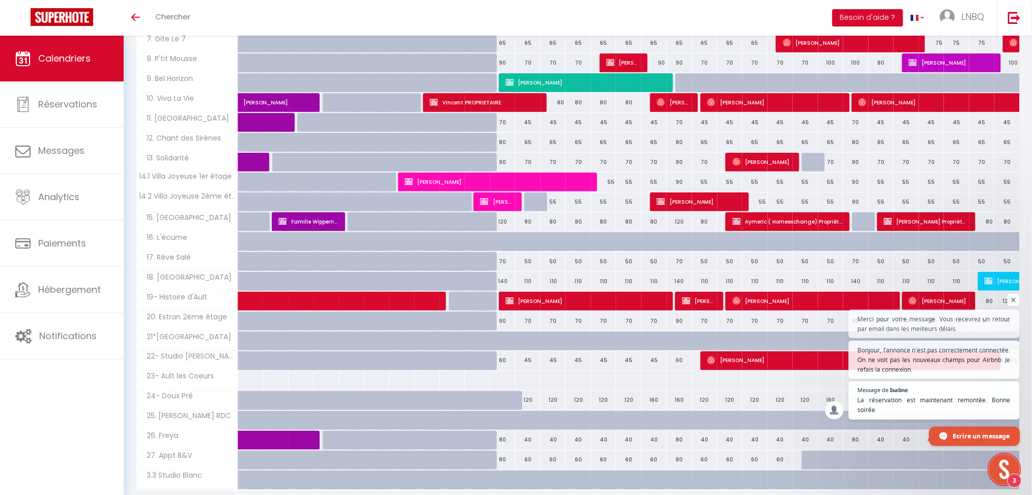
click at [972, 434] on span "Ecrire un message" at bounding box center [981, 436] width 57 height 18
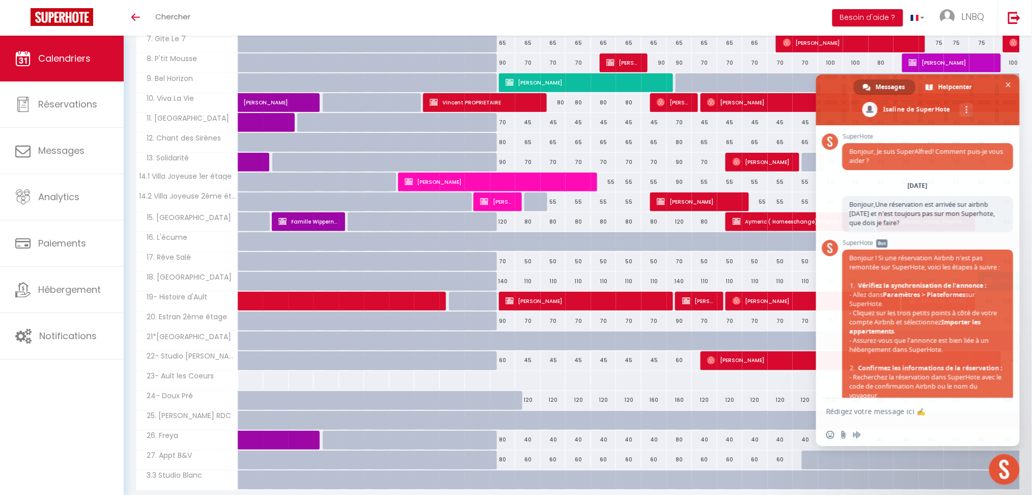
scroll to position [592, 0]
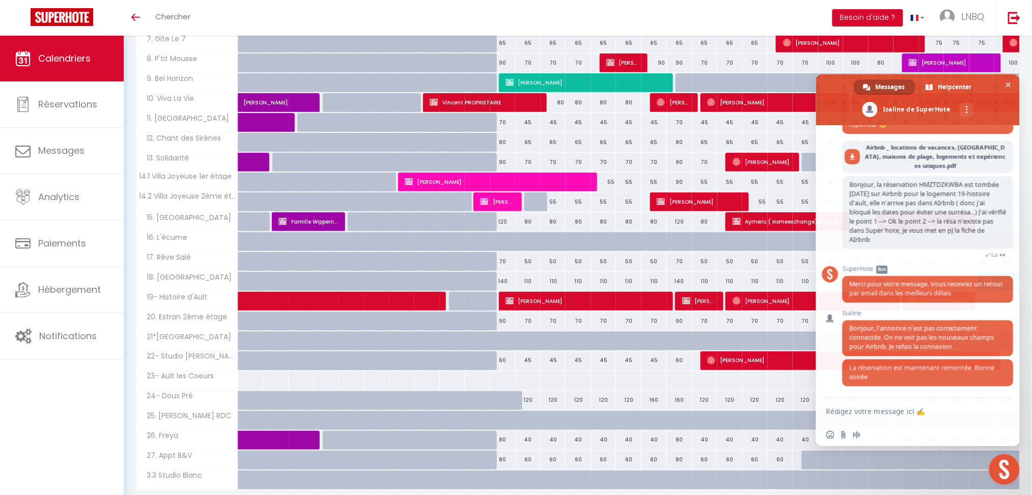
click at [898, 418] on form at bounding box center [906, 411] width 161 height 27
click at [892, 407] on textarea "Rédigez votre message ici ✍️" at bounding box center [906, 411] width 161 height 9
type textarea "merci bcp ;)"
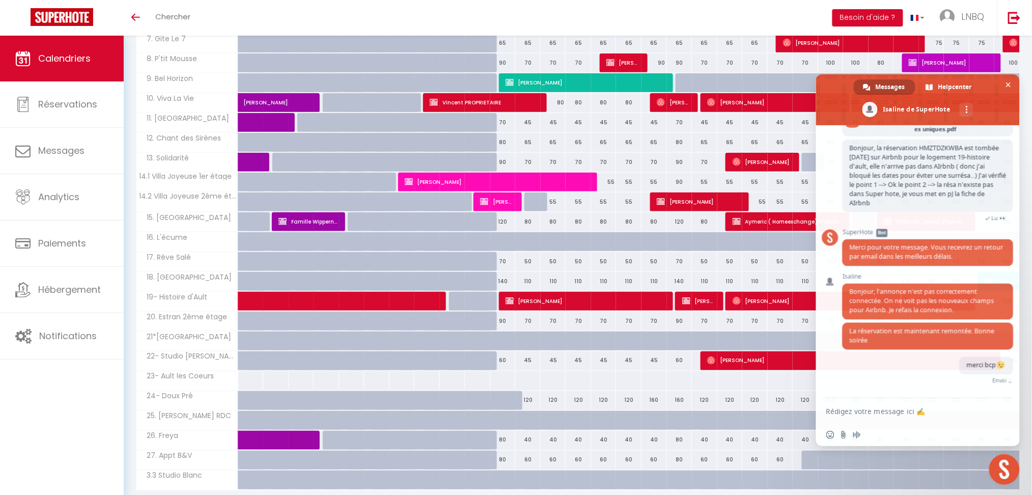
scroll to position [617, 0]
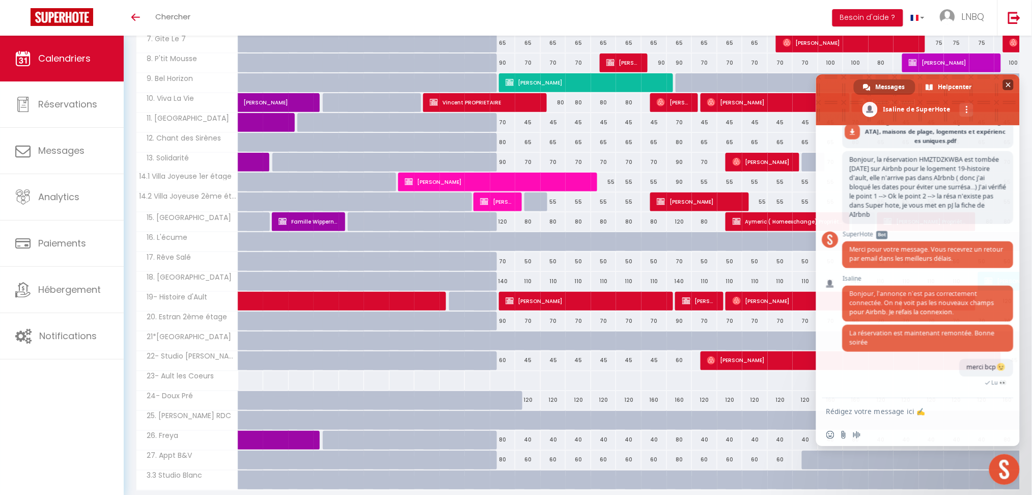
click at [1009, 85] on span "Fermer le chat" at bounding box center [1008, 84] width 5 height 5
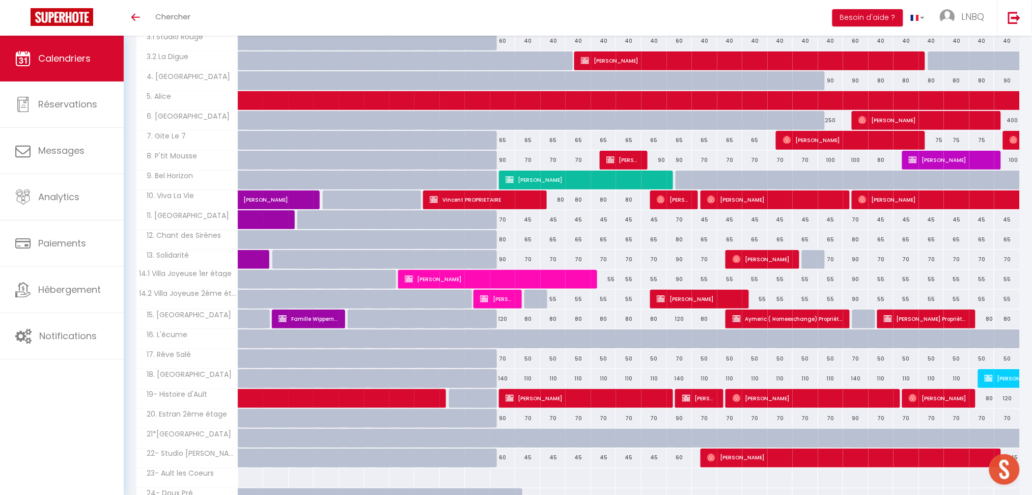
scroll to position [361, 0]
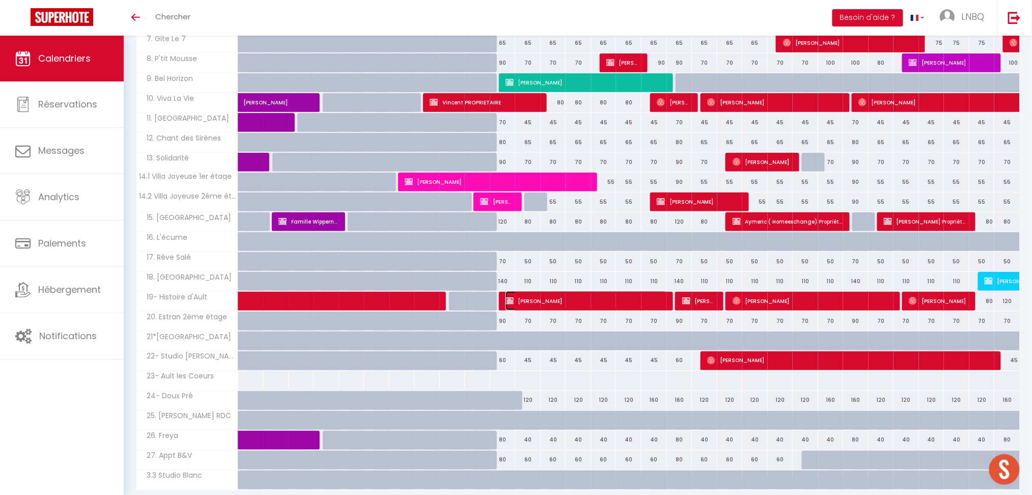
click at [521, 302] on span "[PERSON_NAME]" at bounding box center [585, 300] width 161 height 19
select select "OK"
select select "KO"
select select "0"
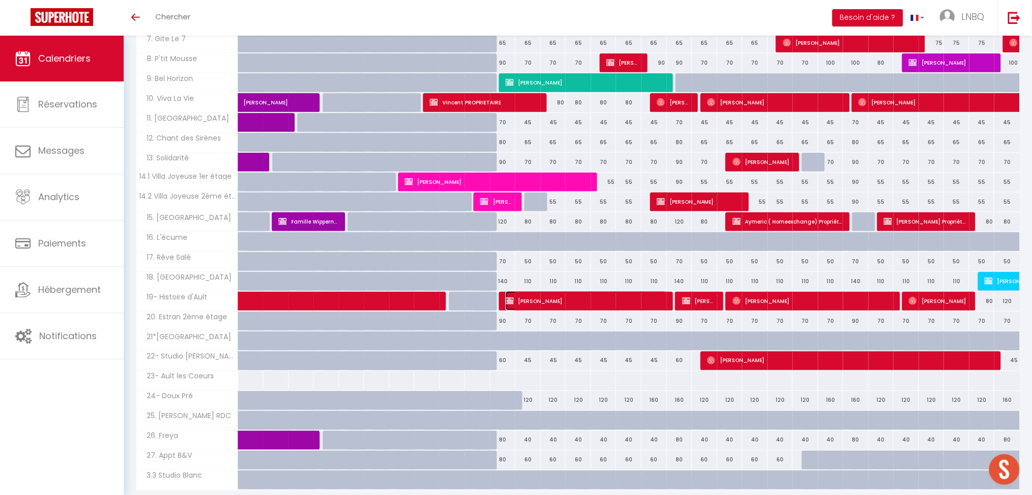
select select "1"
select select
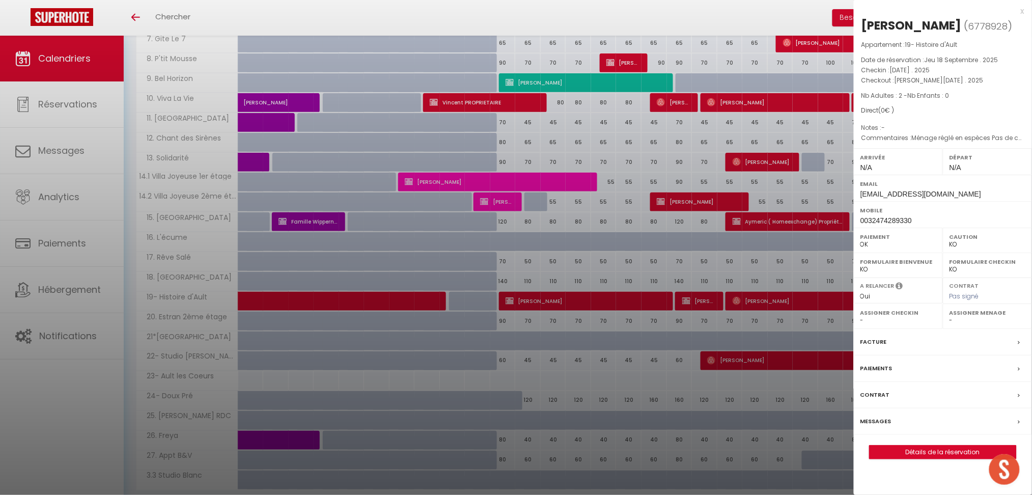
click at [592, 304] on div at bounding box center [516, 247] width 1032 height 495
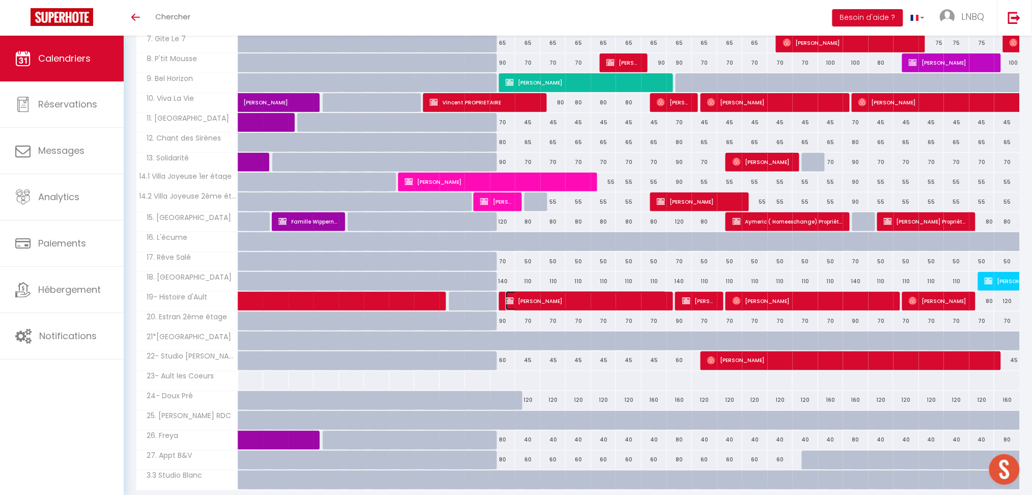
click at [592, 304] on span "[PERSON_NAME]" at bounding box center [585, 300] width 161 height 19
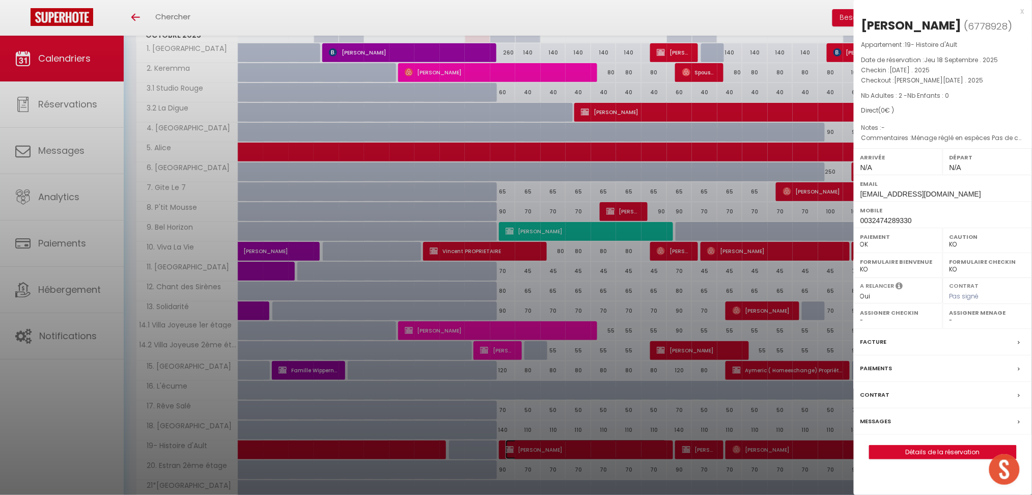
scroll to position [331, 0]
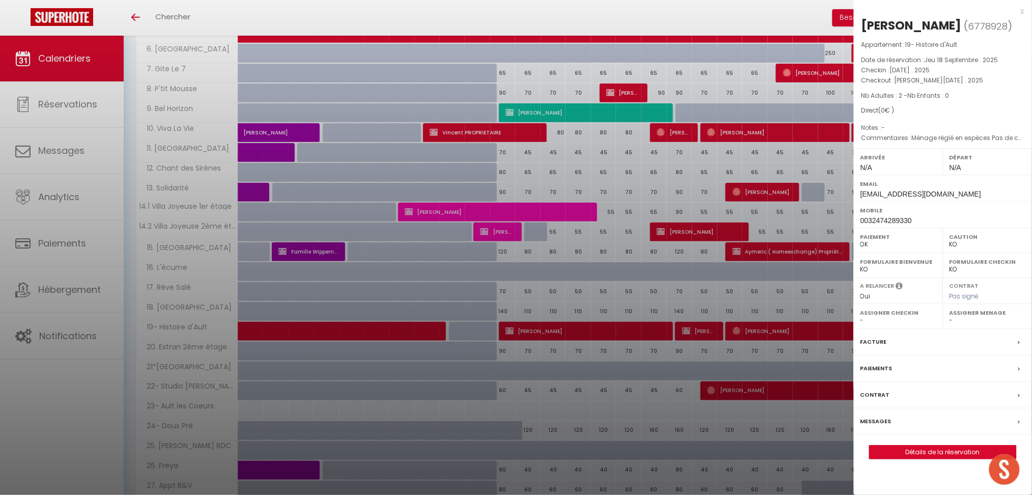
click at [1022, 10] on div "x" at bounding box center [939, 11] width 171 height 12
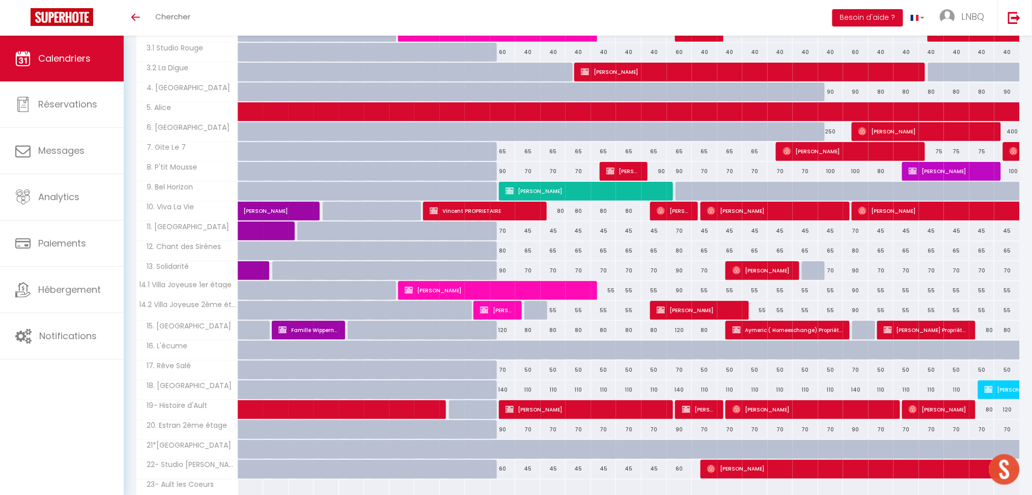
scroll to position [195, 0]
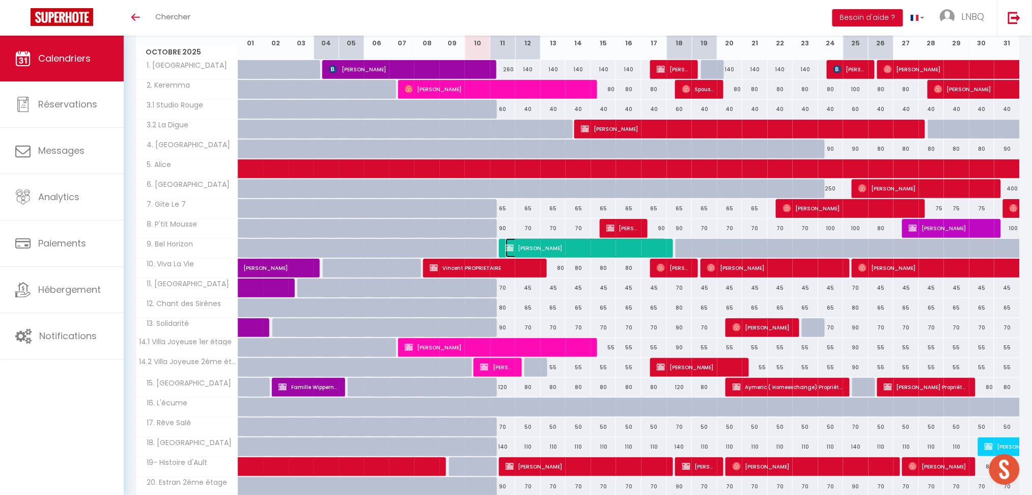
click at [561, 246] on span "[PERSON_NAME]" at bounding box center [585, 247] width 161 height 19
select select "OK"
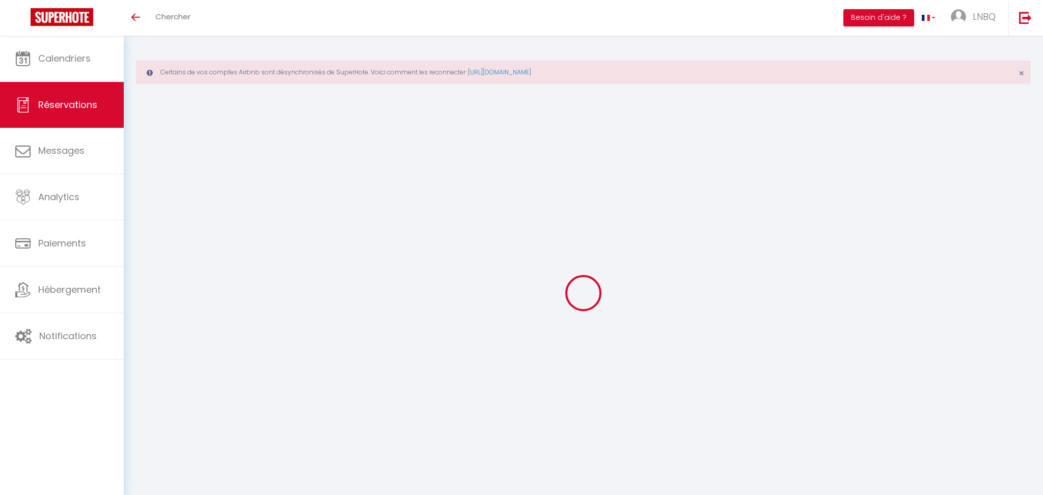
select select
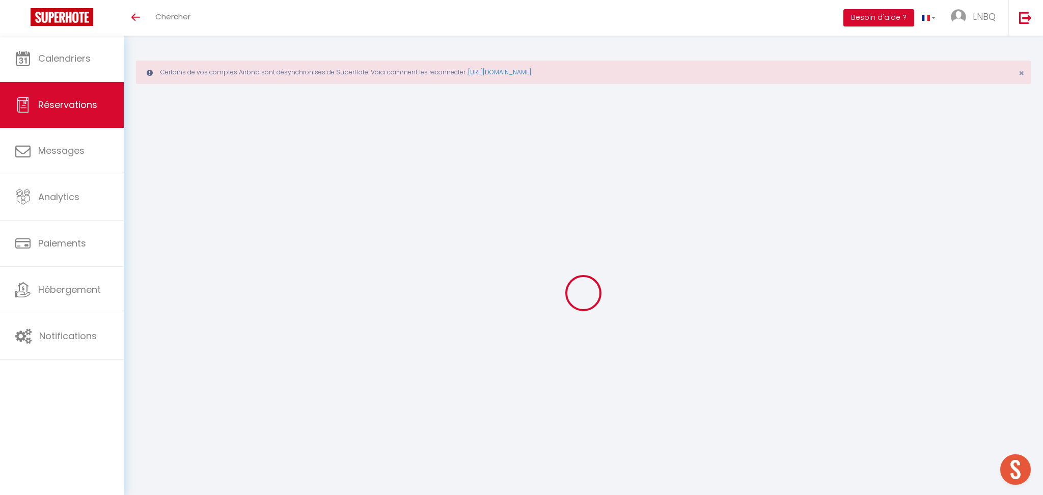
type input "Jean Michel"
type input "Bataille"
type input "jeanmichel.bataille@sfr.fr"
type input "+33626223593"
select select "FR"
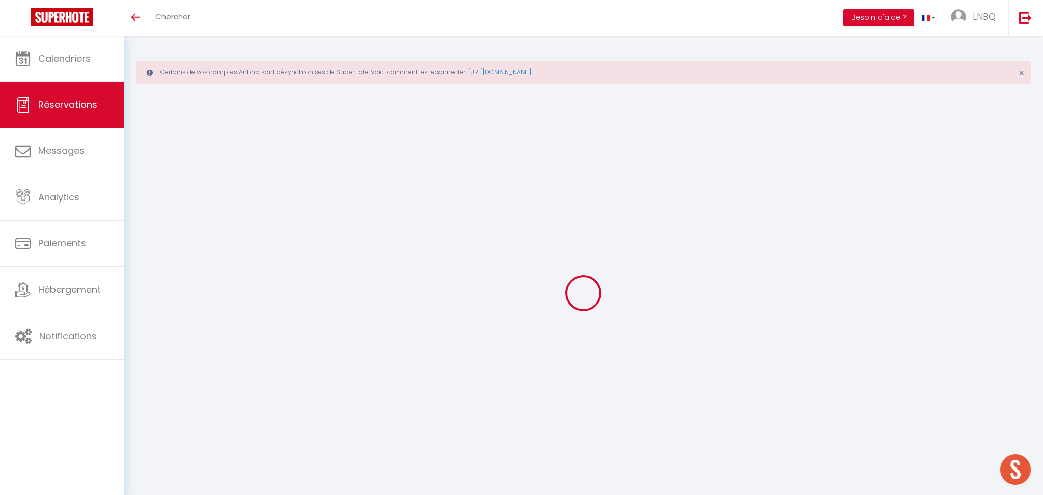
select select "41466"
select select "1"
type input "Sam 11 Octobre 2025"
select select
type input "Sam 18 Octobre 2025"
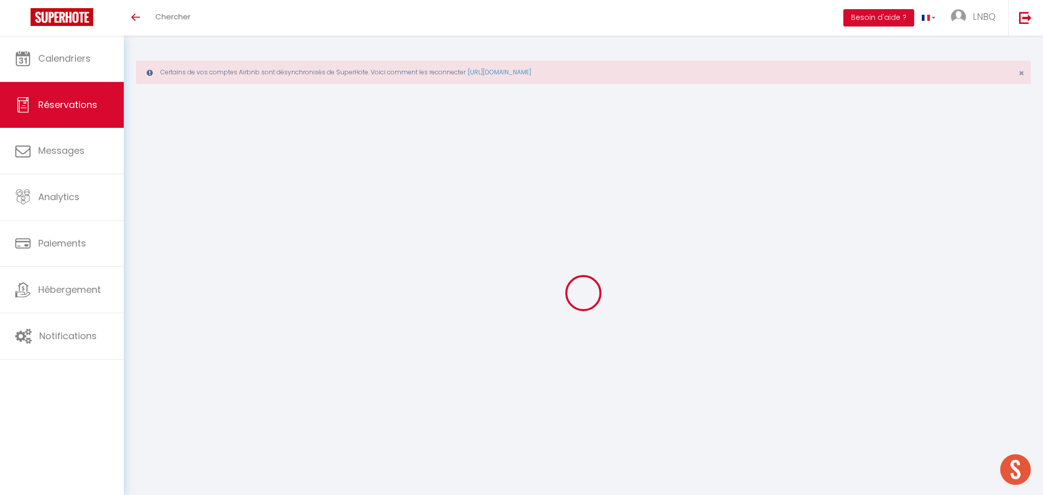
select select
type input "2"
select select "12"
select select "15"
type input "356"
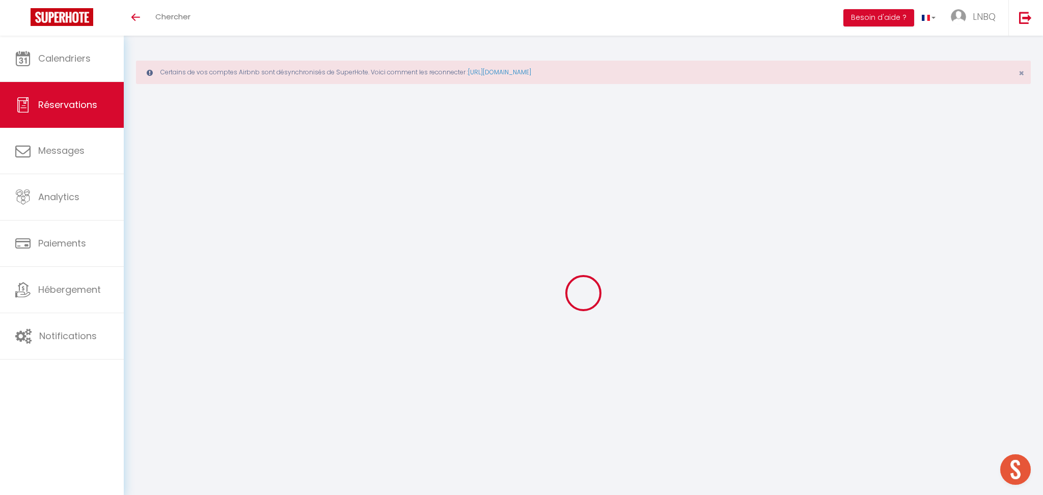
checkbox input "false"
type input "0"
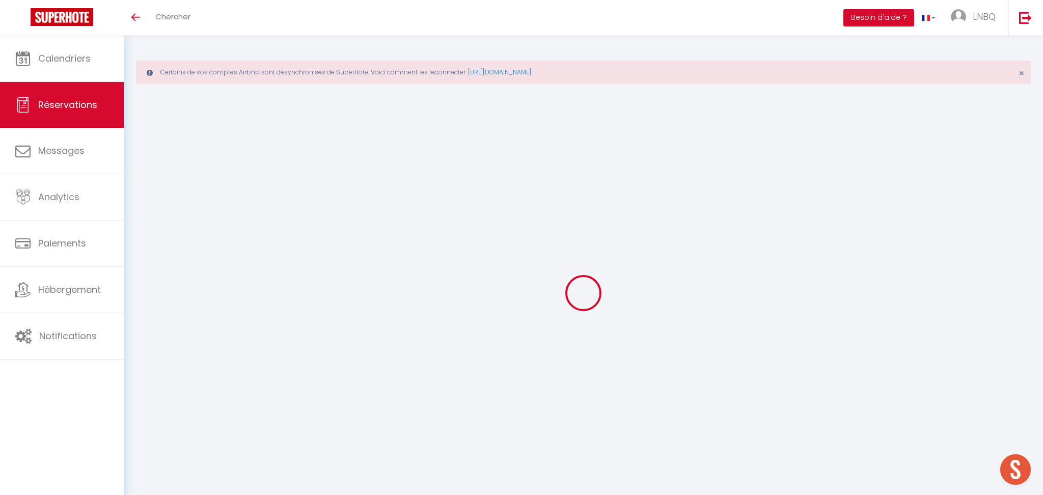
select select
checkbox input "false"
select select
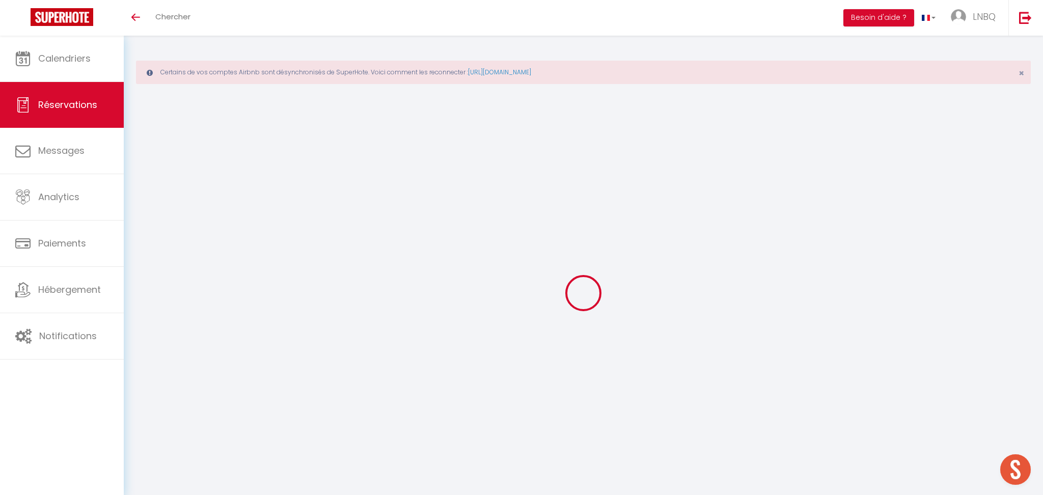
checkbox input "false"
select select
checkbox input "false"
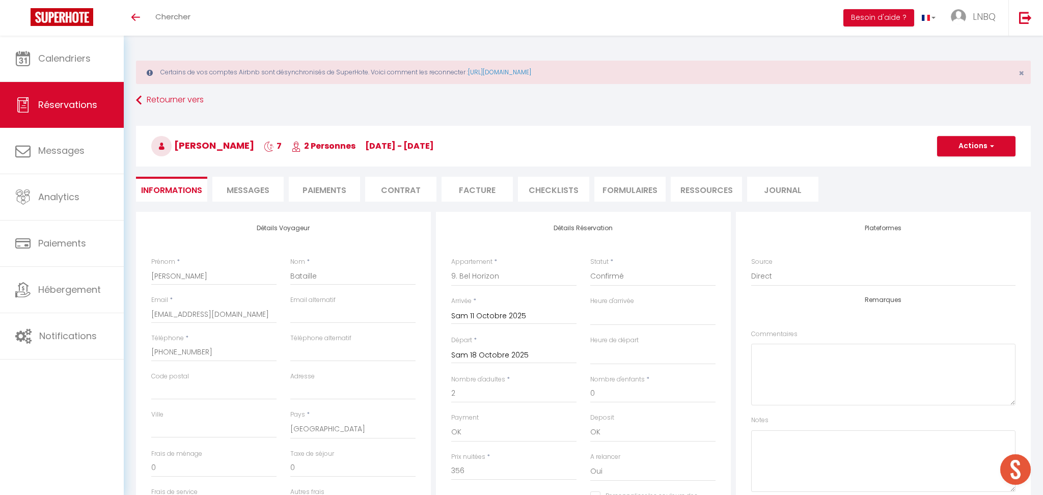
type input "70"
type input "11.2"
select select
checkbox input "false"
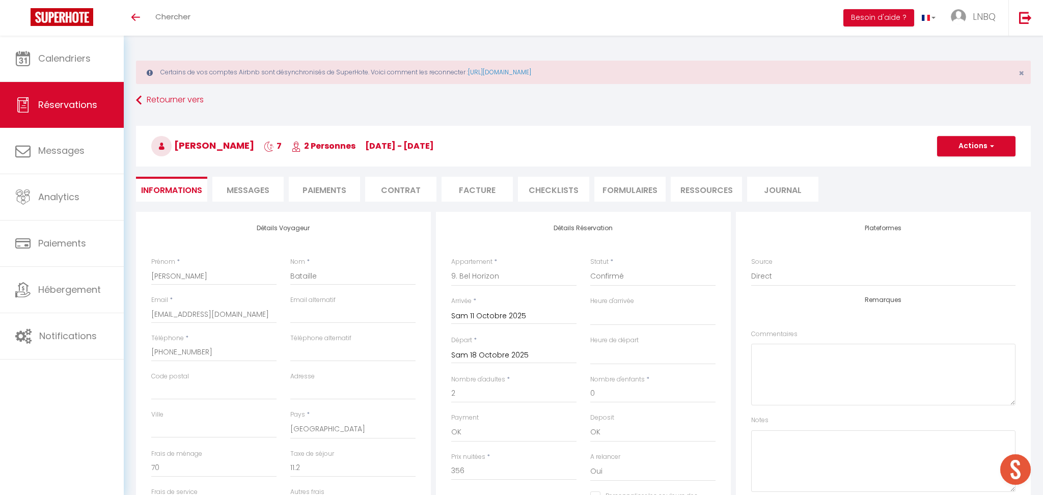
select select
click at [340, 188] on li "Paiements" at bounding box center [324, 189] width 71 height 25
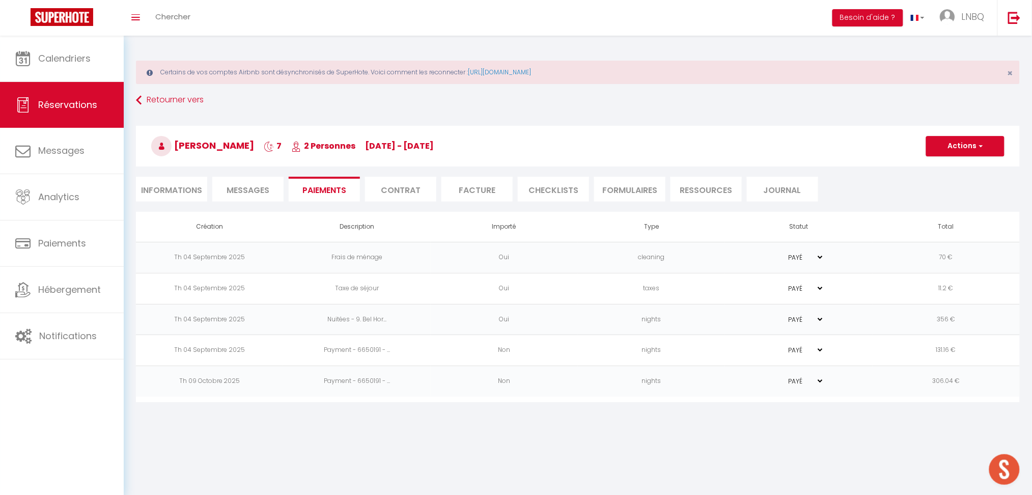
click at [404, 260] on td "Frais de ménage" at bounding box center [356, 257] width 147 height 31
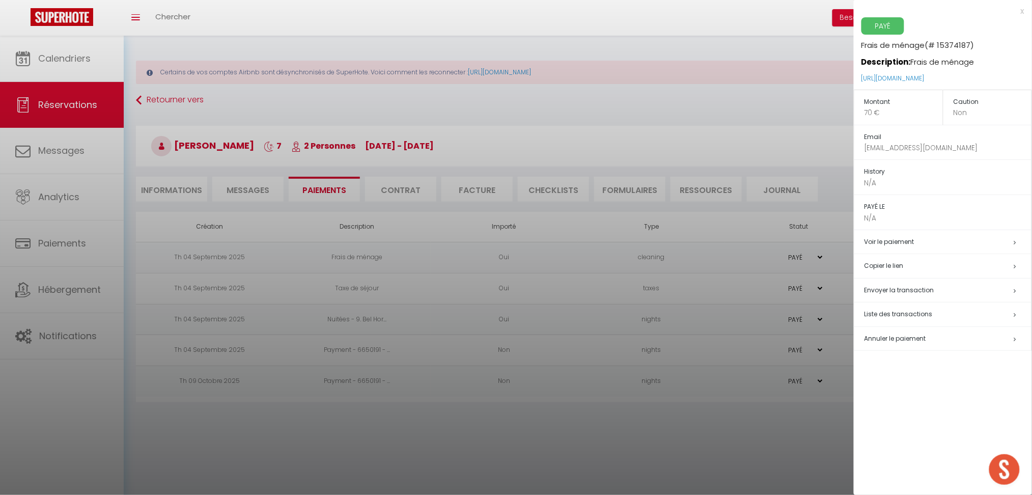
click at [880, 337] on span "Annuler le paiement" at bounding box center [895, 338] width 62 height 9
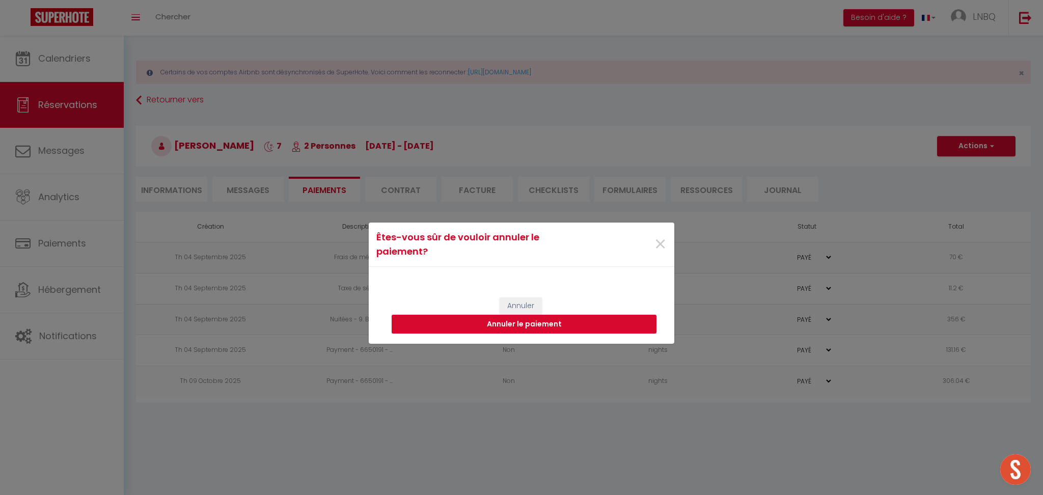
click at [614, 328] on button "Annuler le paiement" at bounding box center [523, 324] width 265 height 19
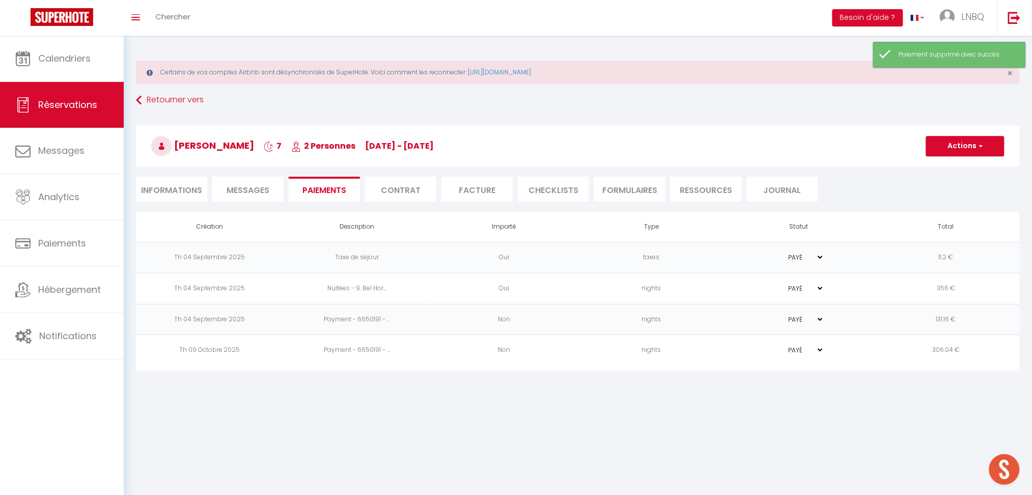
click at [396, 252] on td "Taxe de séjour" at bounding box center [356, 257] width 147 height 31
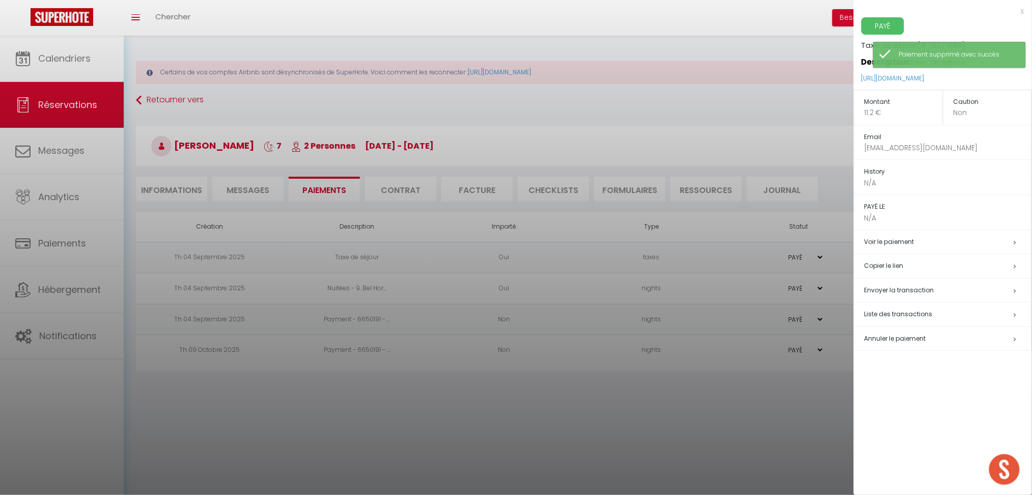
click at [886, 336] on span "Annuler le paiement" at bounding box center [895, 338] width 62 height 9
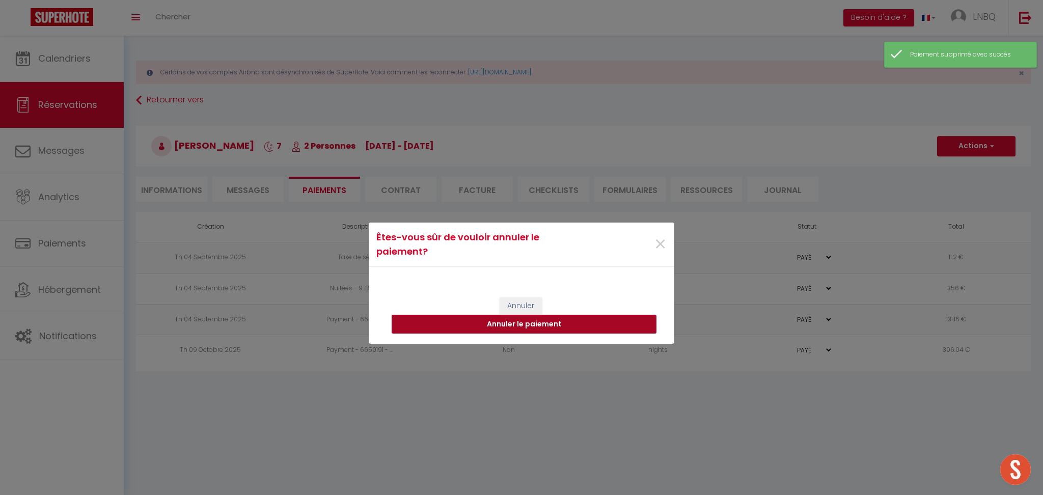
click at [585, 325] on button "Annuler le paiement" at bounding box center [523, 324] width 265 height 19
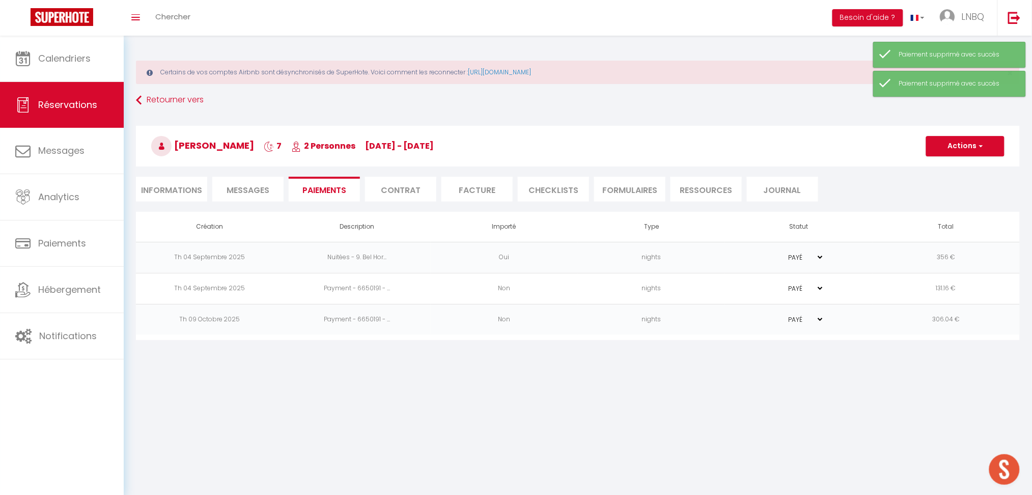
click at [401, 256] on td "Nuitées - 9. Bel Hor..." at bounding box center [356, 257] width 147 height 31
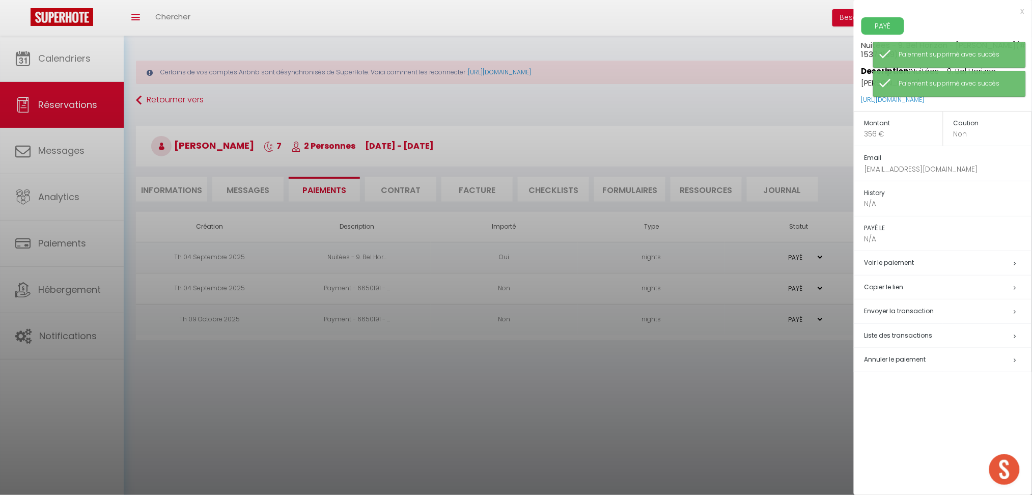
click at [880, 360] on span "Annuler le paiement" at bounding box center [895, 359] width 62 height 9
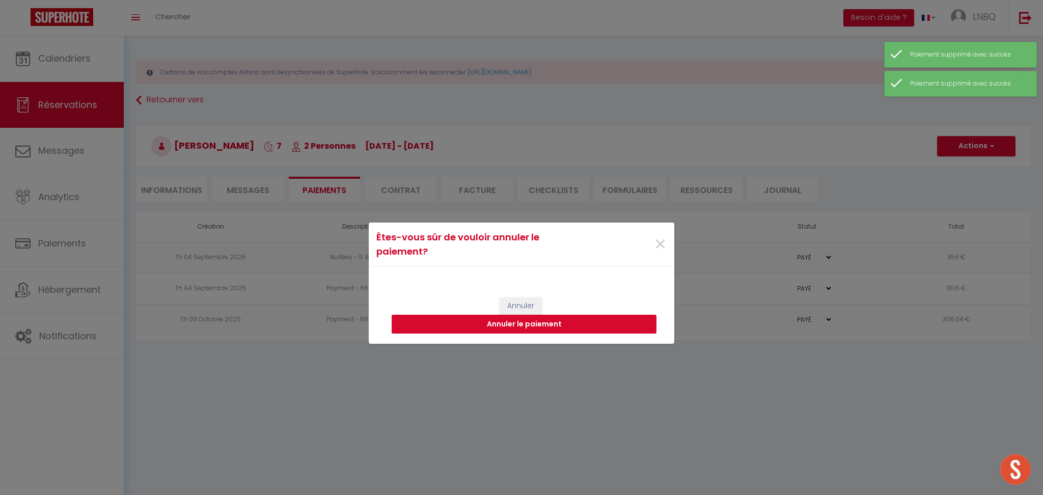
click at [607, 325] on button "Annuler le paiement" at bounding box center [523, 324] width 265 height 19
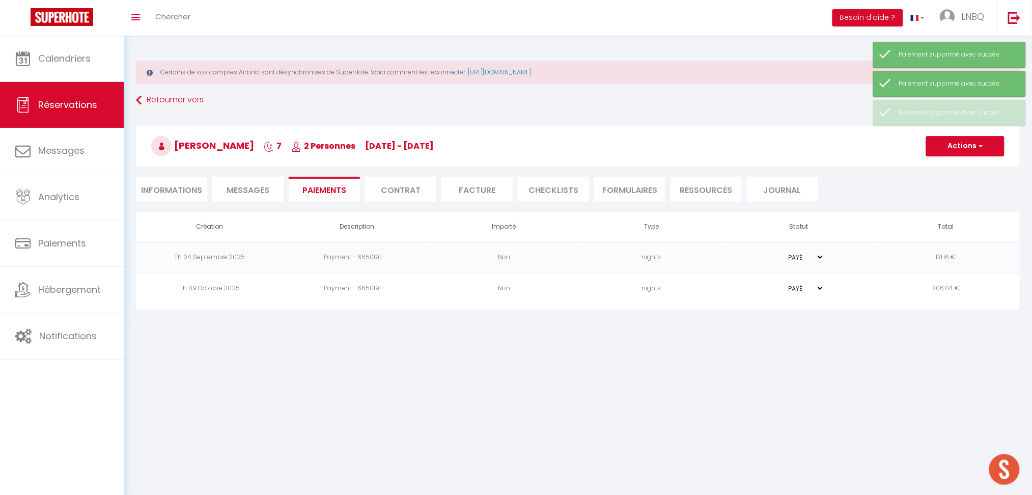
click at [631, 392] on body "🟢 Des questions ou besoin d'assistance pour la migration AirBnB? Prenez rdv >>>…" at bounding box center [516, 283] width 1032 height 495
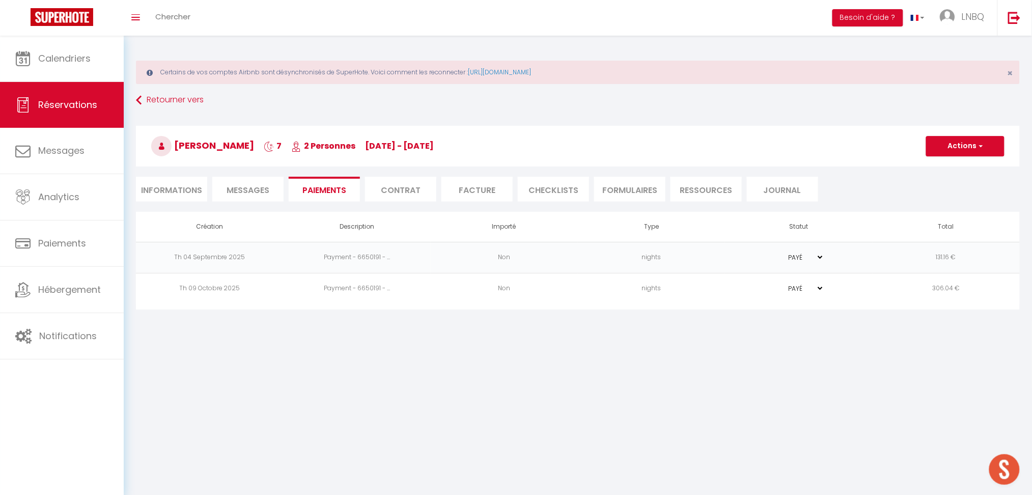
click at [185, 192] on li "Informations" at bounding box center [171, 189] width 71 height 25
select select
